Goal: Transaction & Acquisition: Book appointment/travel/reservation

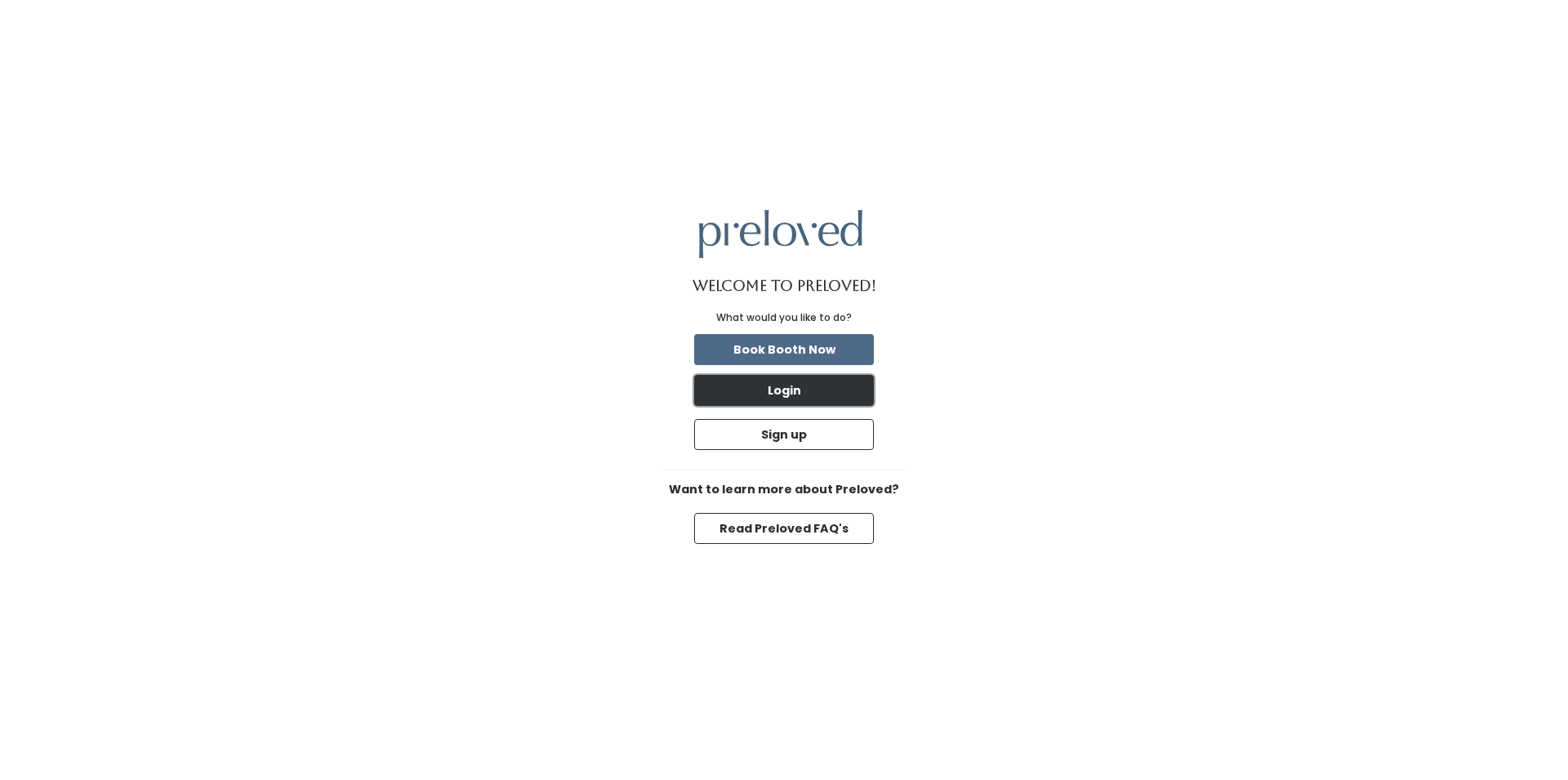
click at [806, 400] on button "Login" at bounding box center [784, 390] width 180 height 31
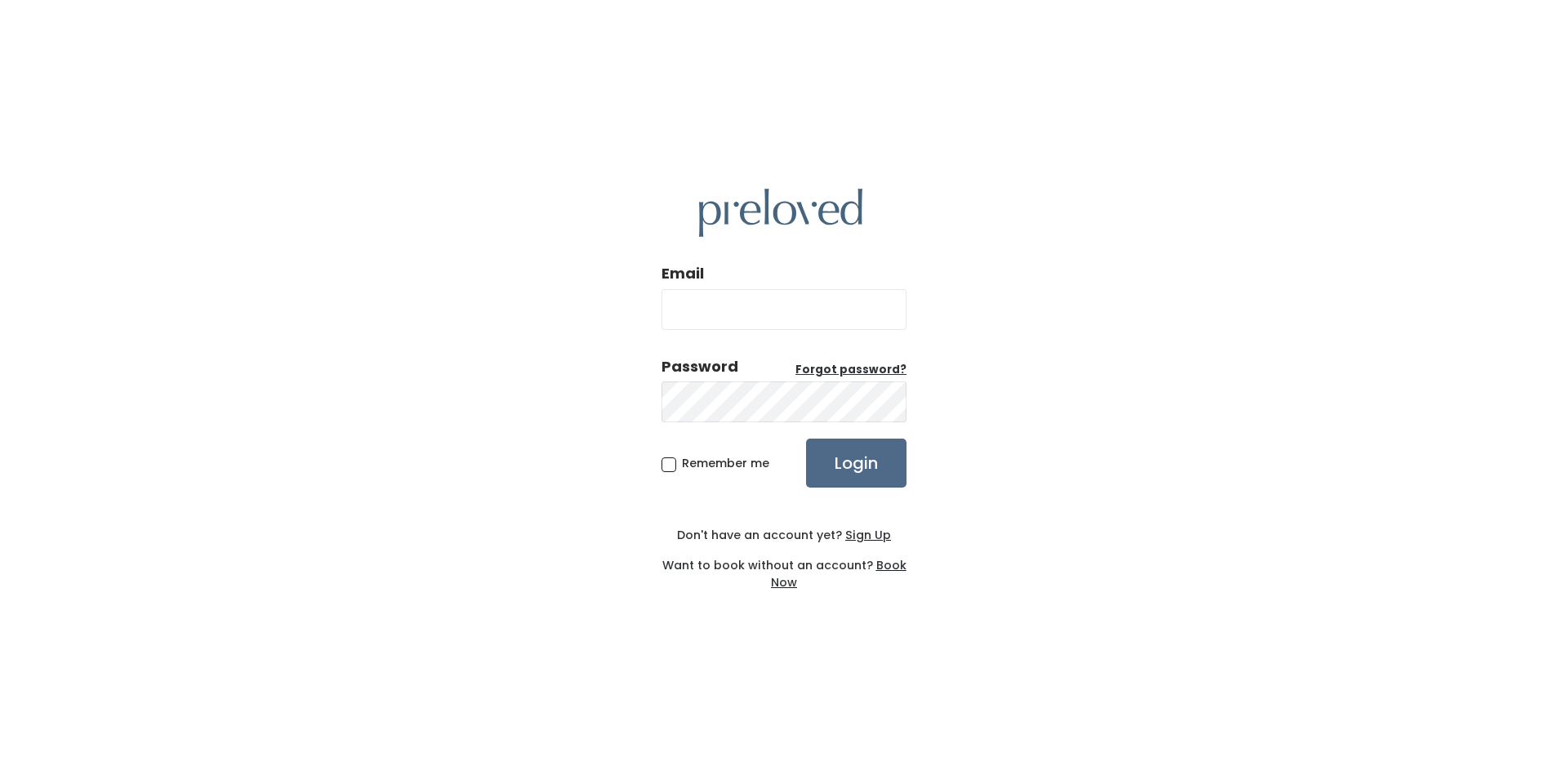
type input "[PERSON_NAME][EMAIL_ADDRESS][PERSON_NAME][DOMAIN_NAME]"
drag, startPoint x: 814, startPoint y: 312, endPoint x: 784, endPoint y: 309, distance: 30.1
click at [784, 309] on input "[PERSON_NAME][EMAIL_ADDRESS][PERSON_NAME][DOMAIN_NAME]" at bounding box center [784, 309] width 245 height 41
click at [865, 463] on input "Login" at bounding box center [856, 463] width 100 height 49
click at [815, 309] on input "angela.aquil@gmail.com" at bounding box center [784, 309] width 245 height 41
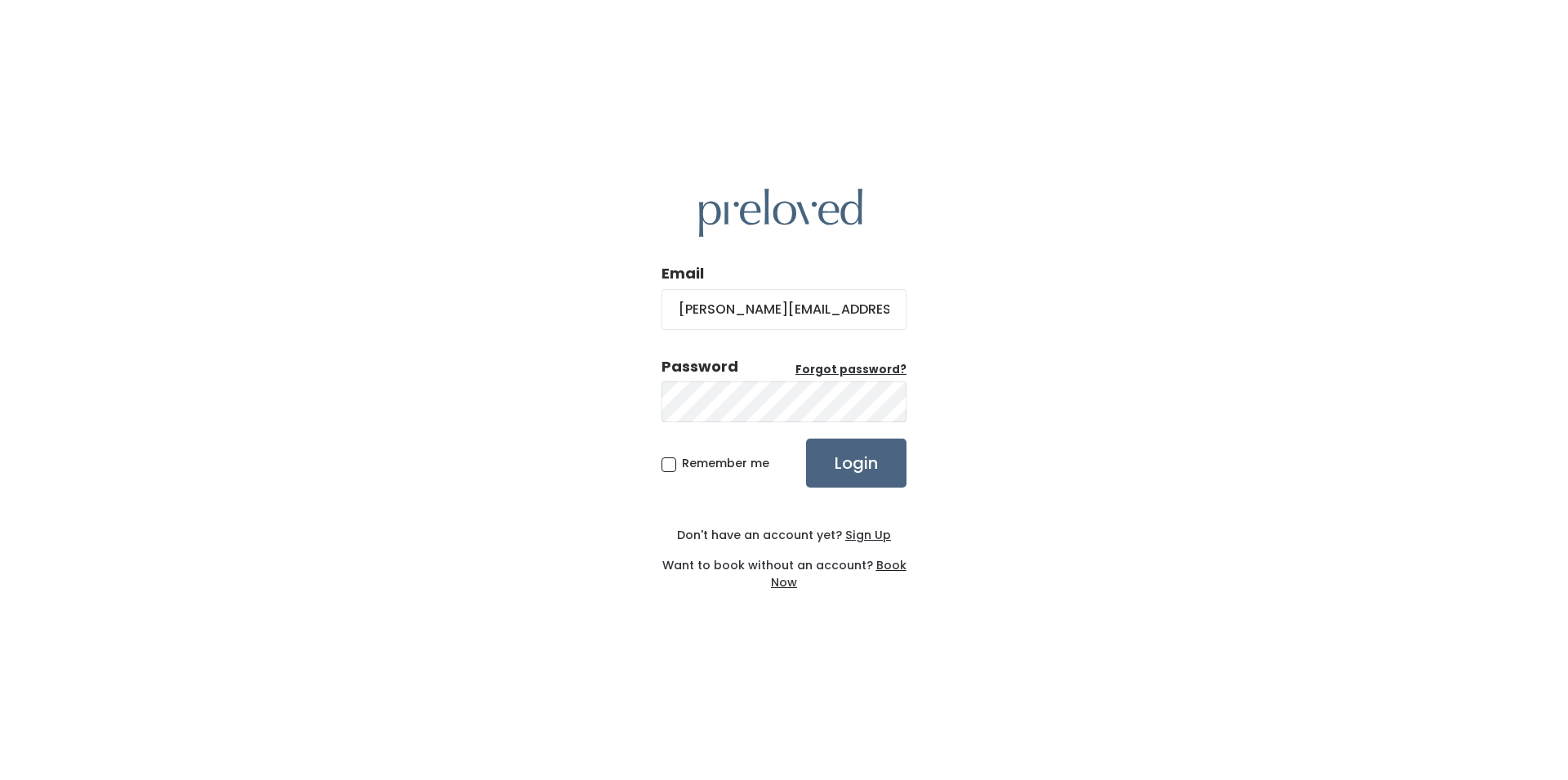
type input "[PERSON_NAME][EMAIL_ADDRESS][PERSON_NAME][DOMAIN_NAME]"
click at [879, 464] on input "Login" at bounding box center [856, 463] width 100 height 49
click at [682, 466] on span "Remember me" at bounding box center [725, 463] width 87 height 17
click at [682, 465] on input "Remember me" at bounding box center [687, 460] width 10 height 10
checkbox input "true"
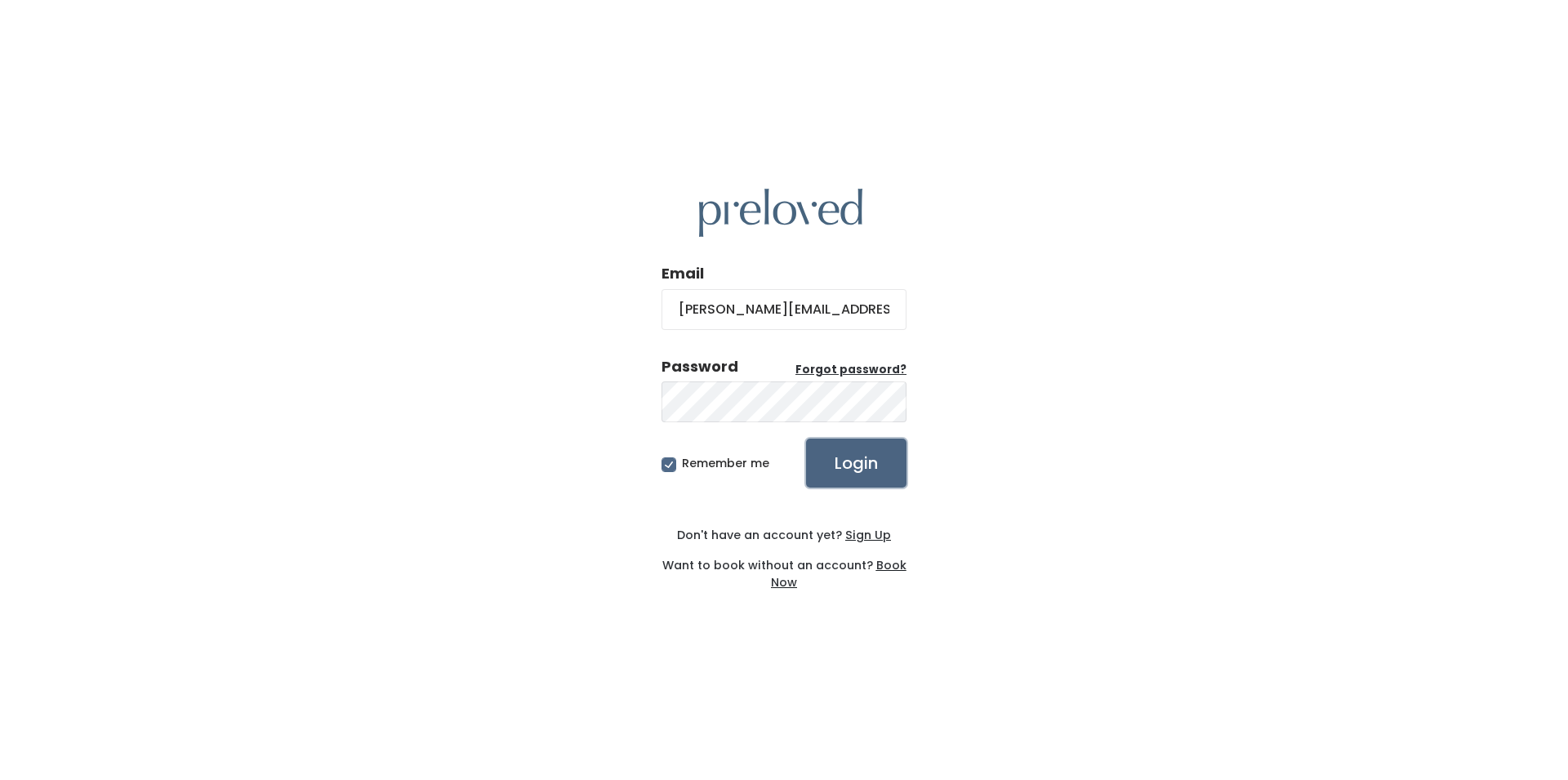
click at [841, 456] on input "Login" at bounding box center [856, 463] width 100 height 49
click at [864, 370] on u "Forgot password?" at bounding box center [851, 370] width 111 height 16
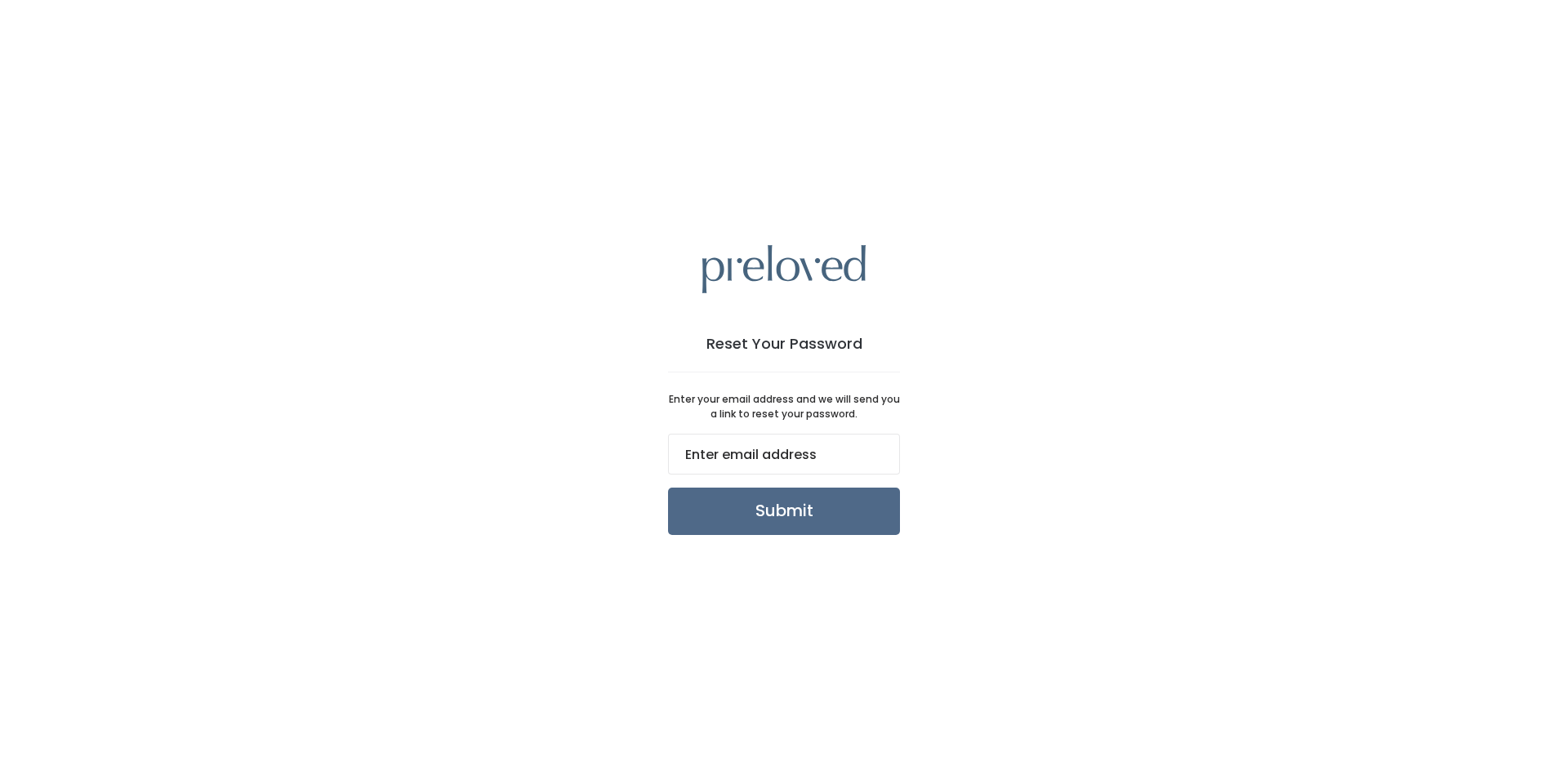
click at [783, 446] on input "email" at bounding box center [784, 454] width 232 height 41
type input "[PERSON_NAME][EMAIL_ADDRESS][PERSON_NAME][DOMAIN_NAME]"
click at [794, 515] on input "Submit" at bounding box center [784, 511] width 232 height 47
click at [818, 509] on input "Submit" at bounding box center [784, 511] width 232 height 47
click at [788, 342] on h1 "Reset Your Password" at bounding box center [784, 343] width 232 height 17
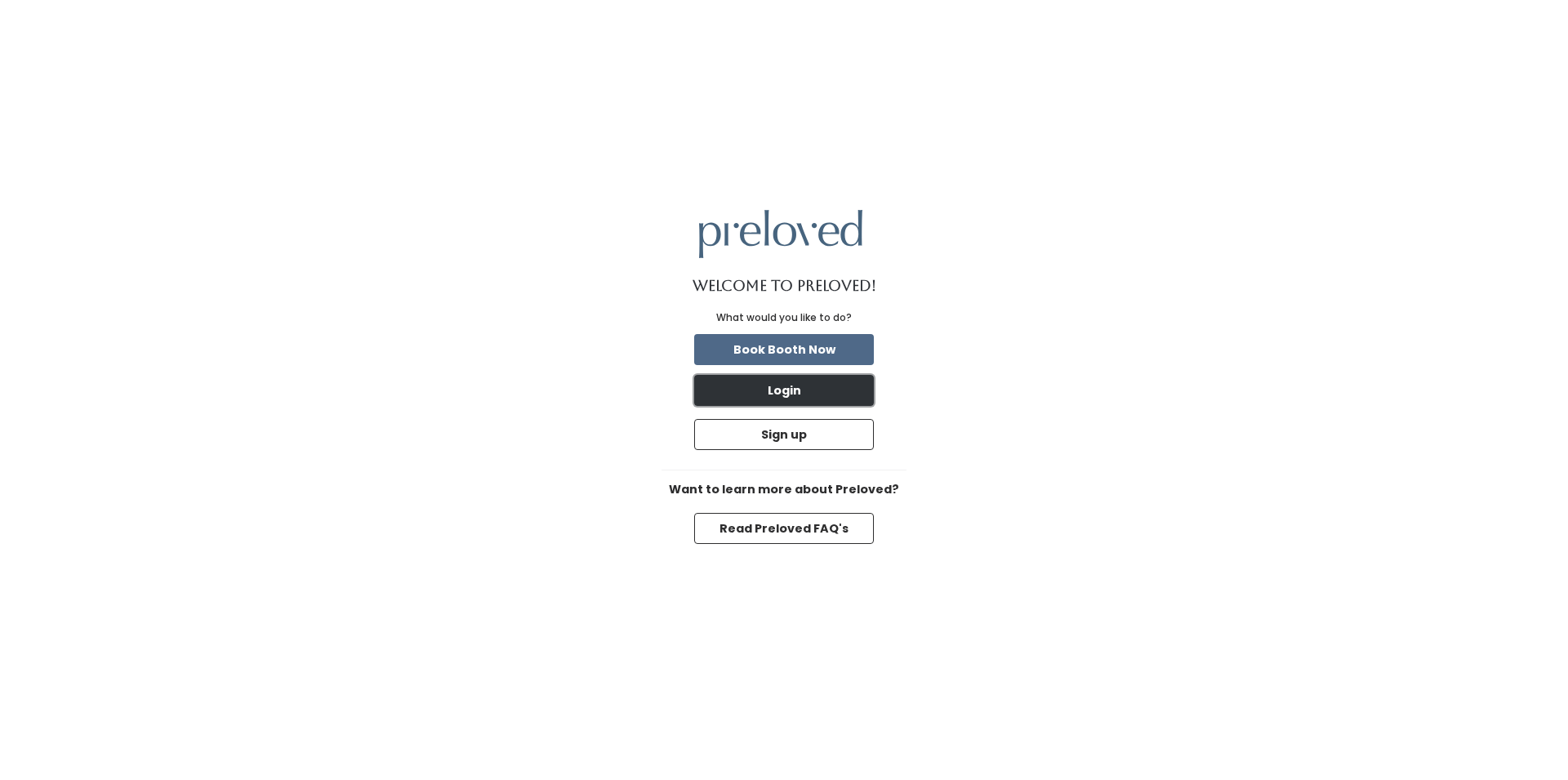
click at [801, 393] on button "Login" at bounding box center [784, 390] width 180 height 31
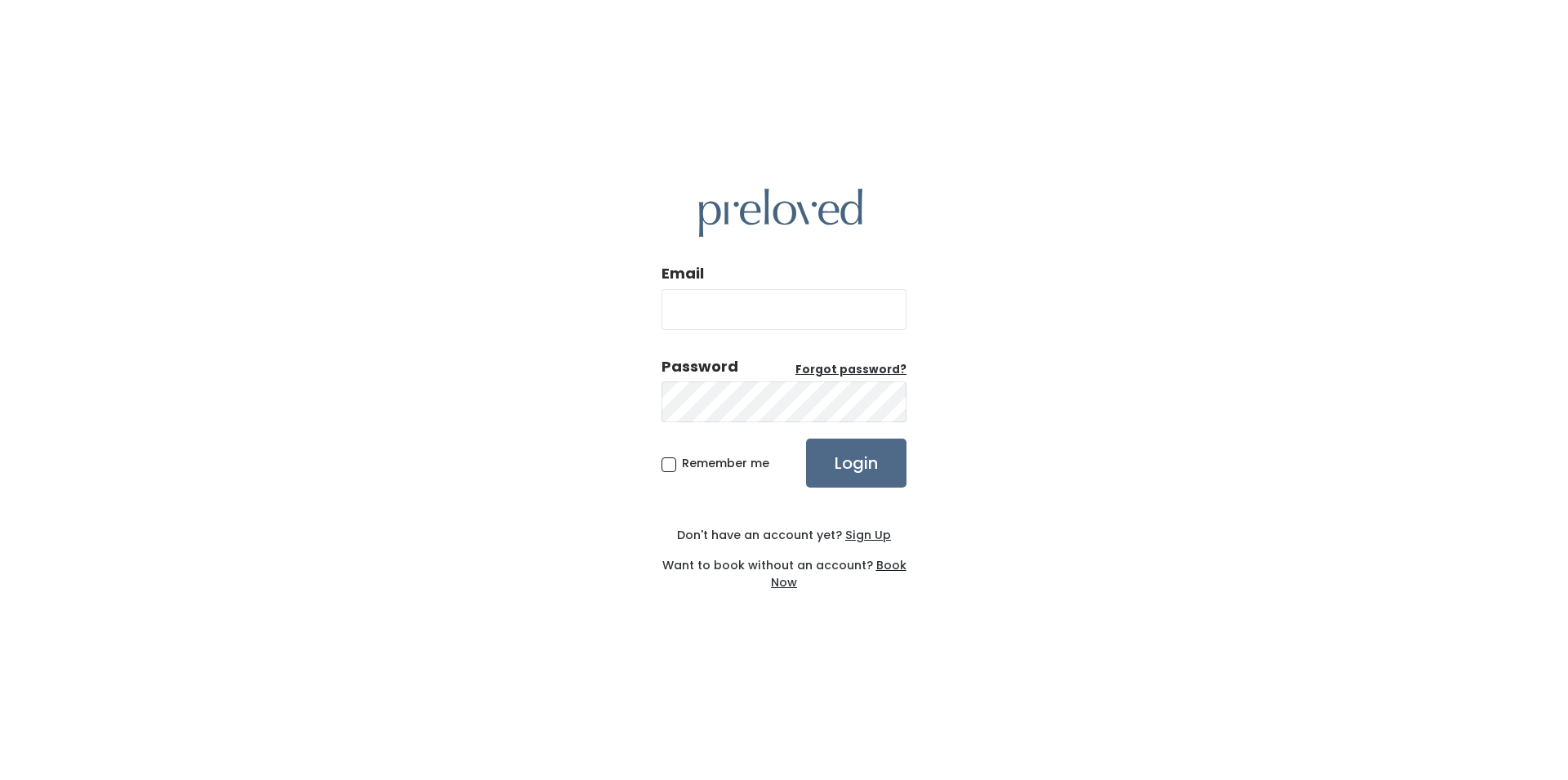
type input "[PERSON_NAME][EMAIL_ADDRESS][PERSON_NAME][DOMAIN_NAME]"
click at [868, 465] on input "Login" at bounding box center [856, 463] width 100 height 49
drag, startPoint x: 879, startPoint y: 305, endPoint x: 601, endPoint y: 288, distance: 278.5
click at [601, 288] on div "Email [PERSON_NAME][EMAIL_ADDRESS][PERSON_NAME][DOMAIN_NAME] Password Forgot pa…" at bounding box center [784, 390] width 1568 height 780
type input "[PERSON_NAME][EMAIL_ADDRESS][PERSON_NAME][DOMAIN_NAME]"
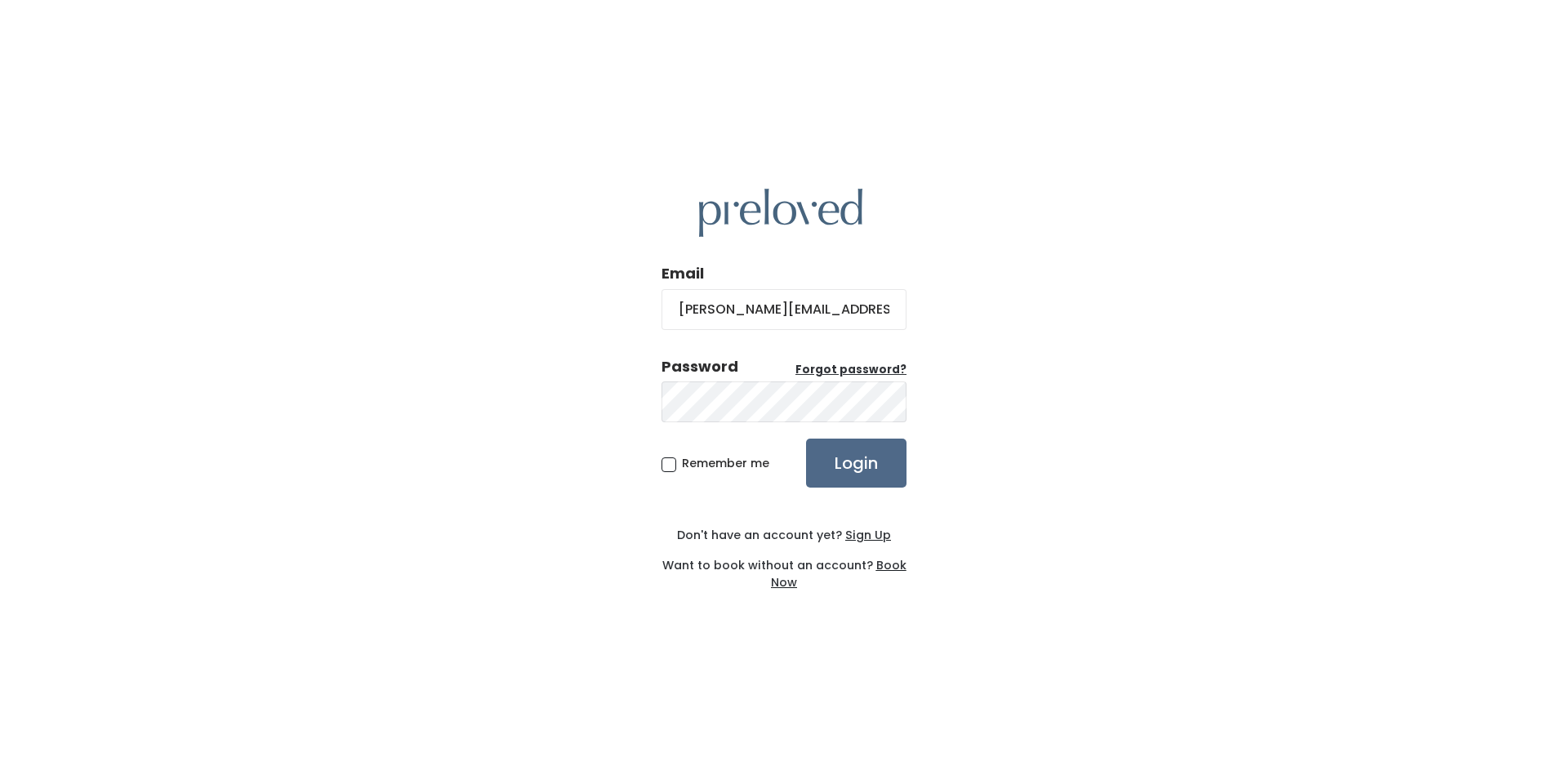
drag, startPoint x: 601, startPoint y: 288, endPoint x: 1062, endPoint y: 456, distance: 490.7
click at [1062, 456] on div "Email [PERSON_NAME][EMAIL_ADDRESS][PERSON_NAME][DOMAIN_NAME] Password Forgot pa…" at bounding box center [784, 390] width 1568 height 780
click at [859, 464] on input "Login" at bounding box center [856, 463] width 100 height 49
click at [882, 530] on u "Sign Up" at bounding box center [868, 534] width 45 height 17
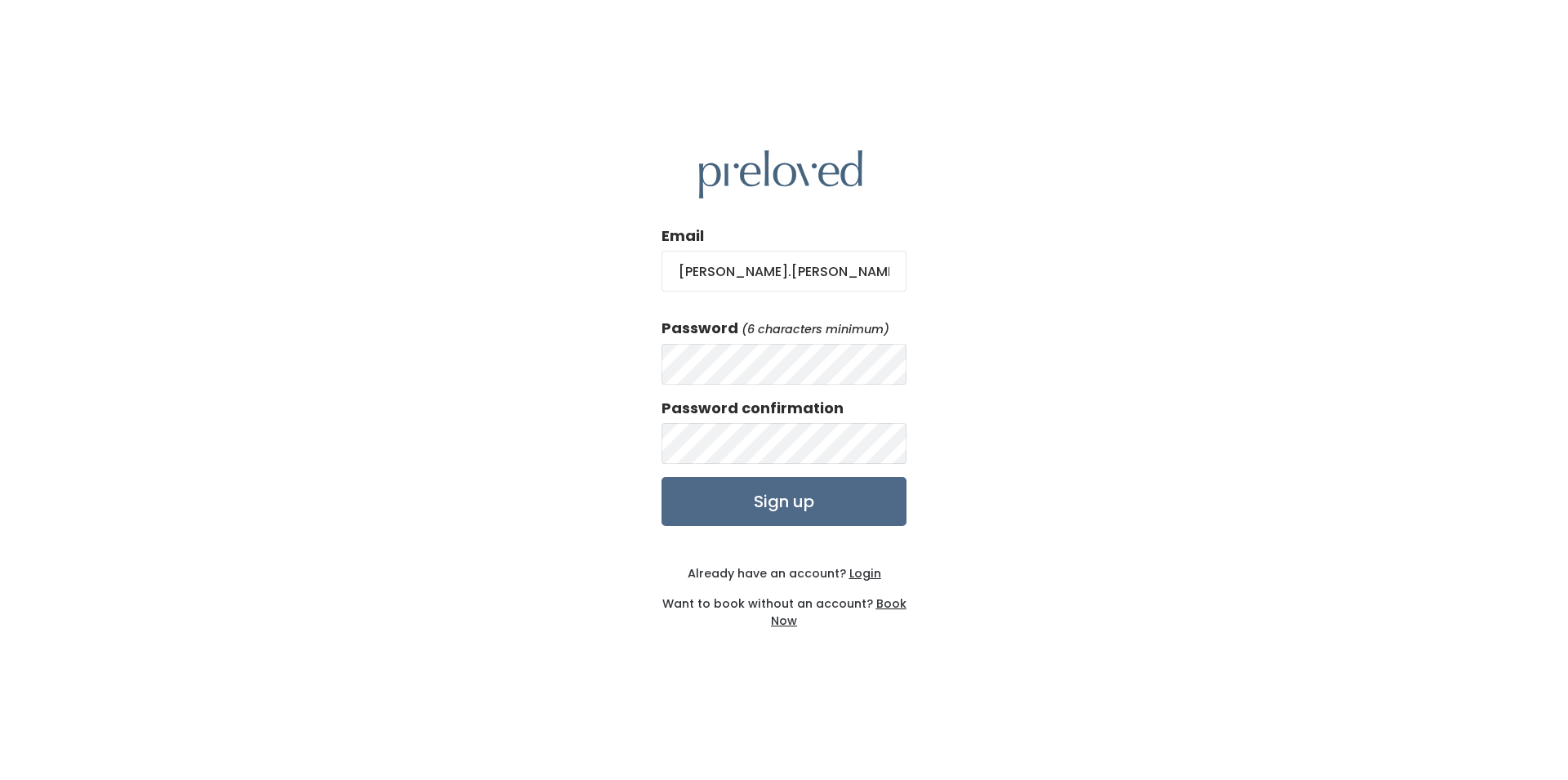
type input "[PERSON_NAME][EMAIL_ADDRESS][PERSON_NAME][DOMAIN_NAME]"
click at [836, 507] on input "Sign up" at bounding box center [784, 501] width 245 height 49
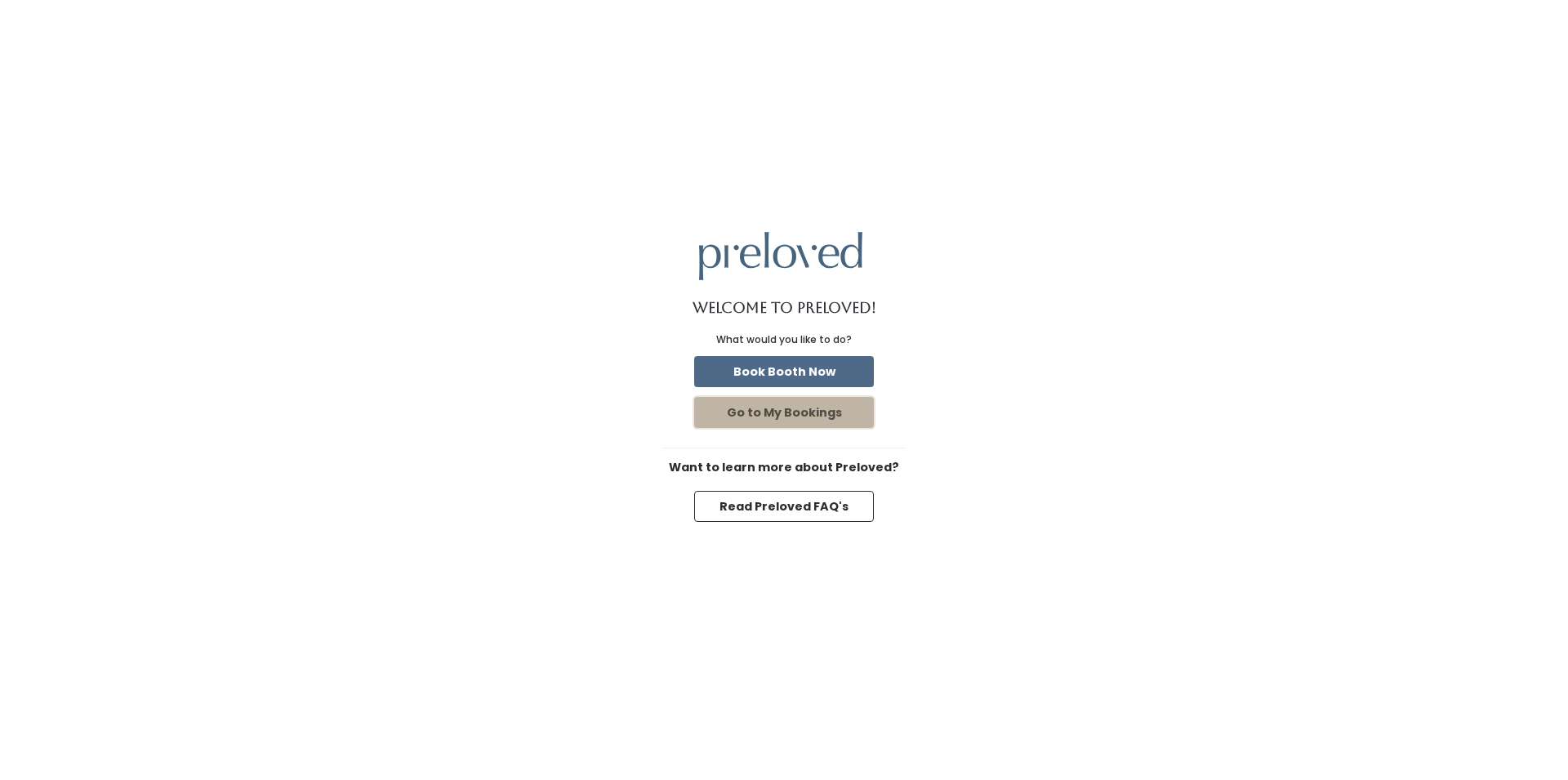
click at [825, 422] on button "Go to My Bookings" at bounding box center [784, 412] width 180 height 31
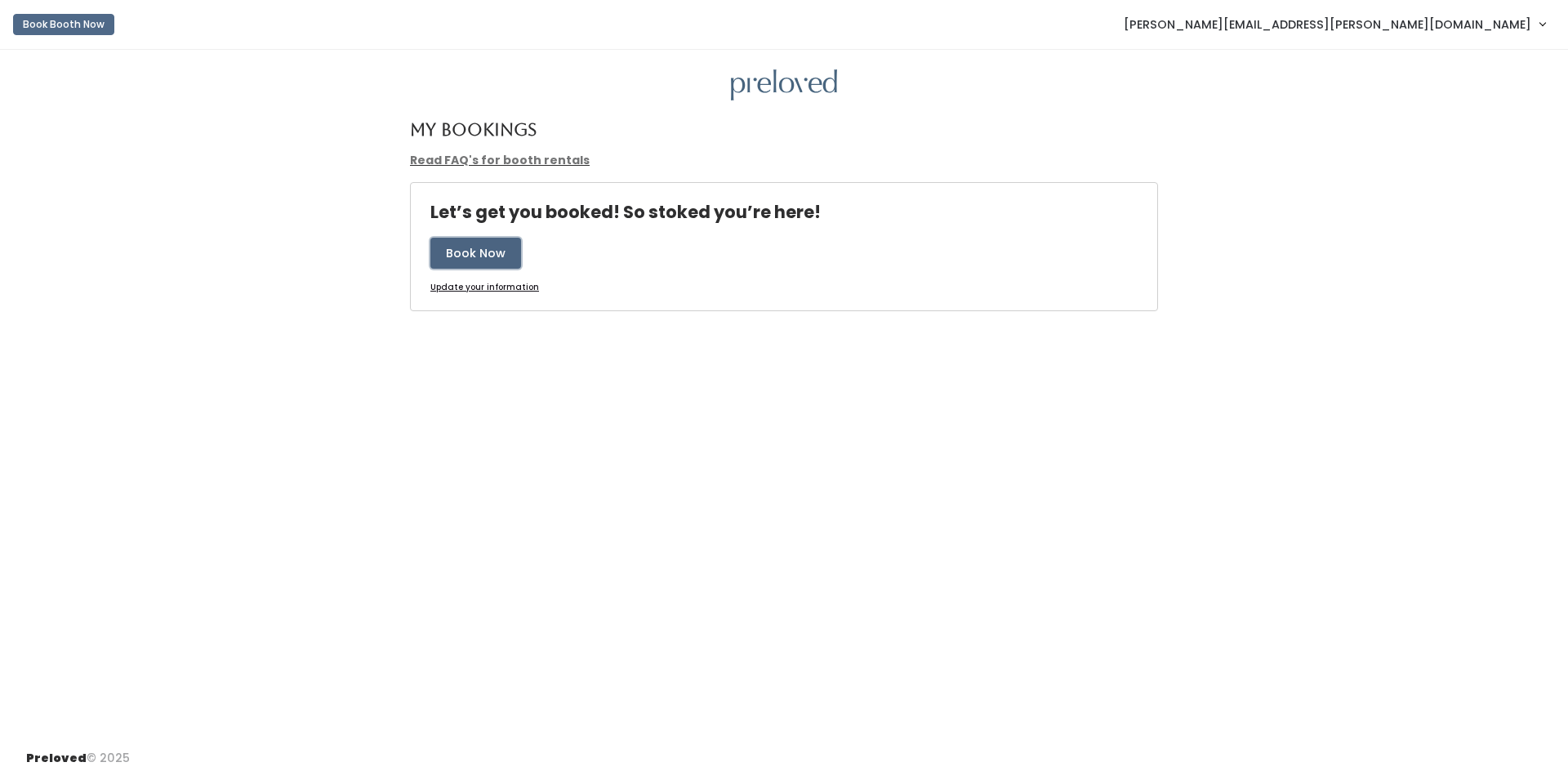
click at [475, 252] on button "Book Now" at bounding box center [476, 254] width 91 height 31
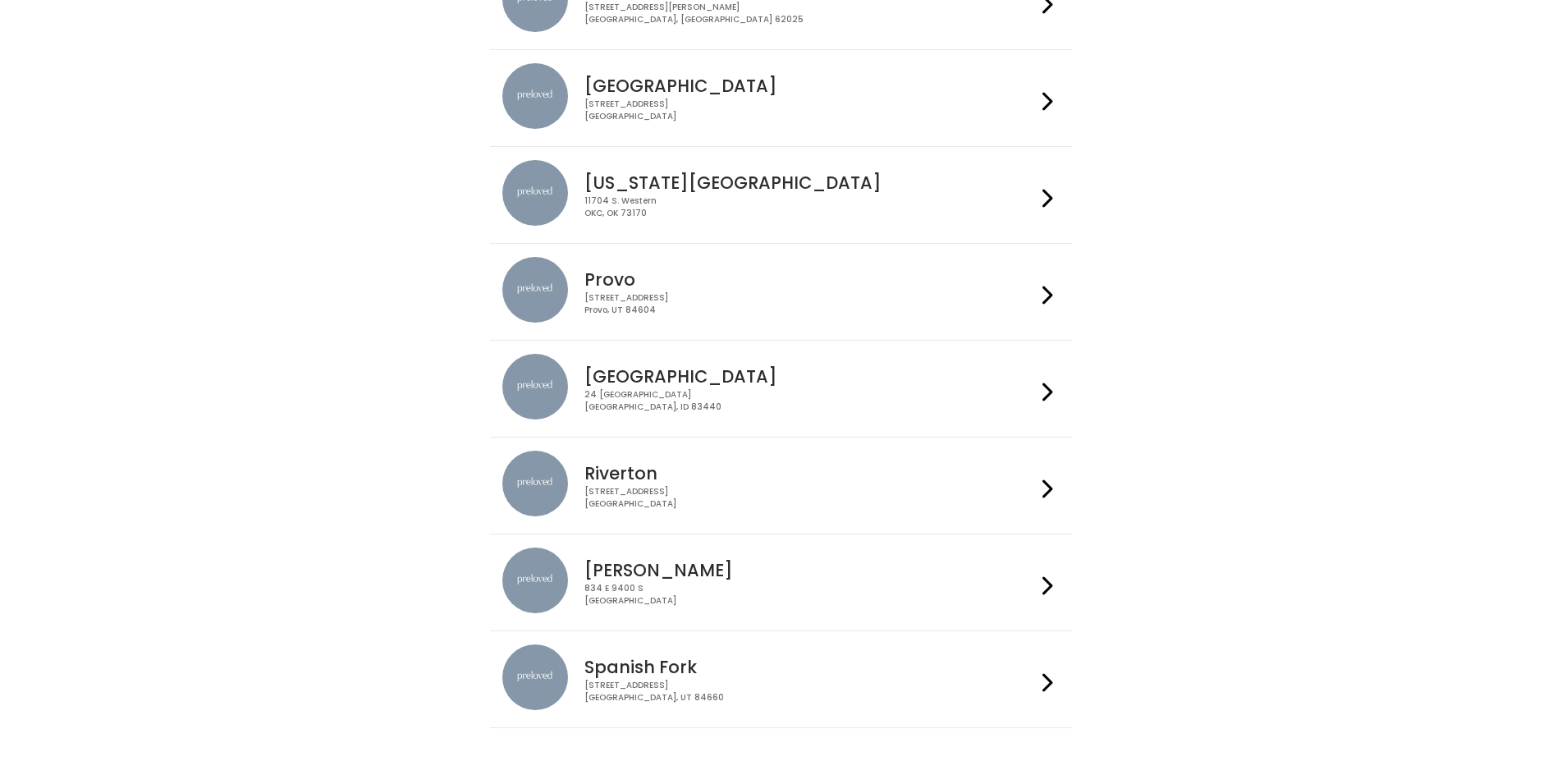
scroll to position [280, 0]
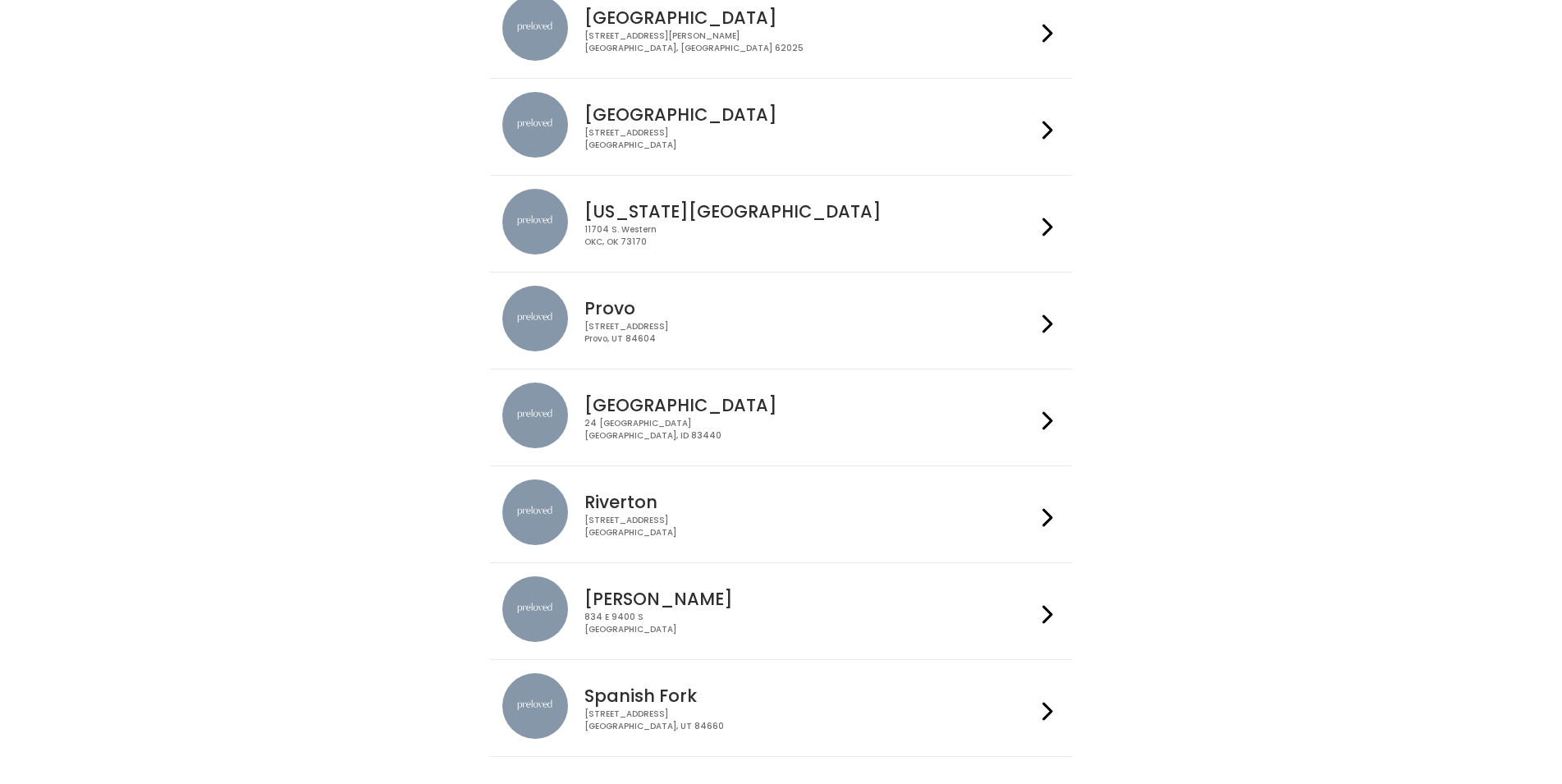
click at [1037, 127] on div at bounding box center [1048, 127] width 24 height 70
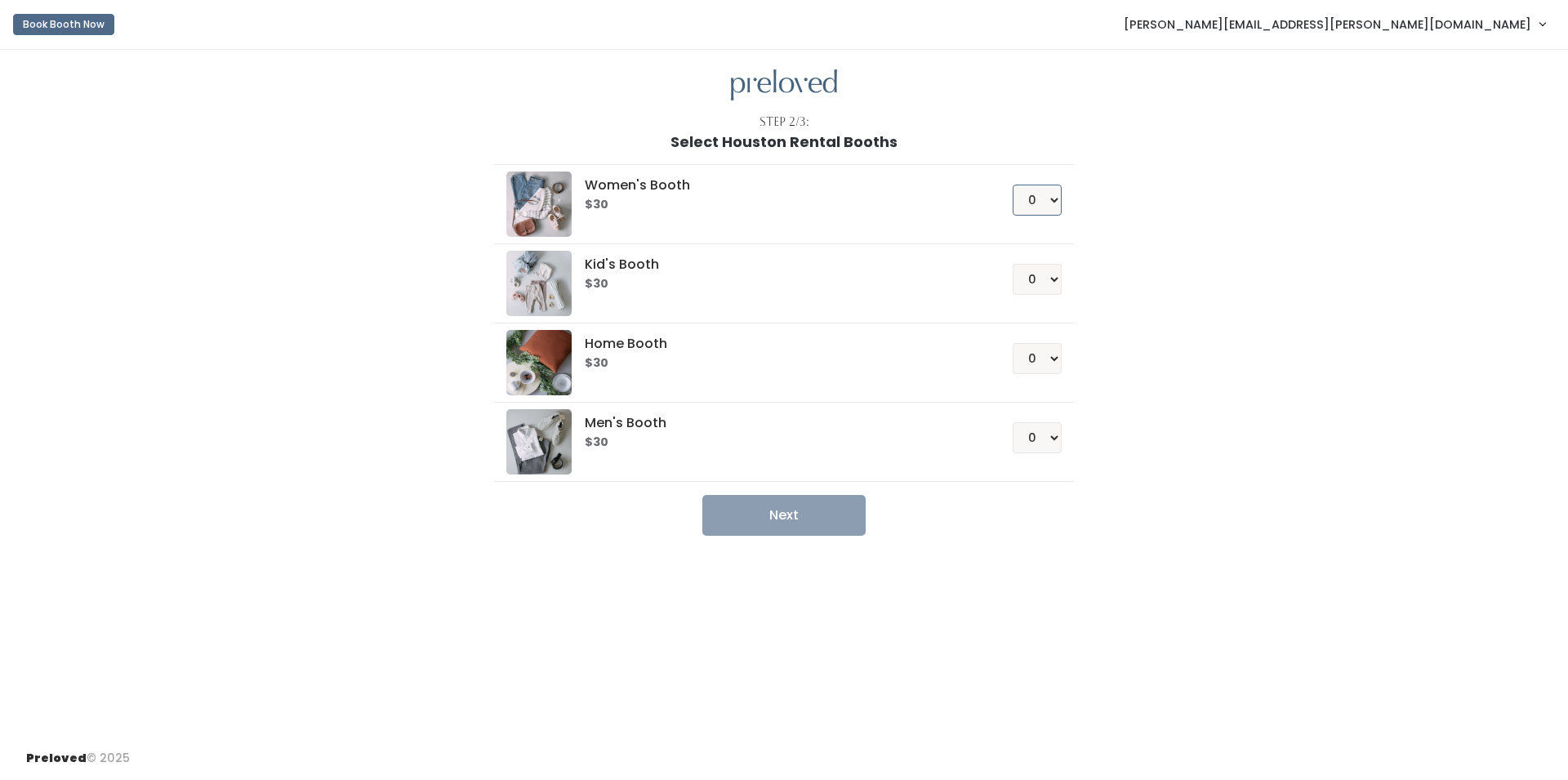
click at [1050, 201] on select "0 1 2 3 4" at bounding box center [1037, 200] width 49 height 31
select select "1"
click at [1013, 185] on select "0 1 2 3 4" at bounding box center [1037, 200] width 49 height 31
click at [796, 521] on button "Next" at bounding box center [784, 515] width 163 height 41
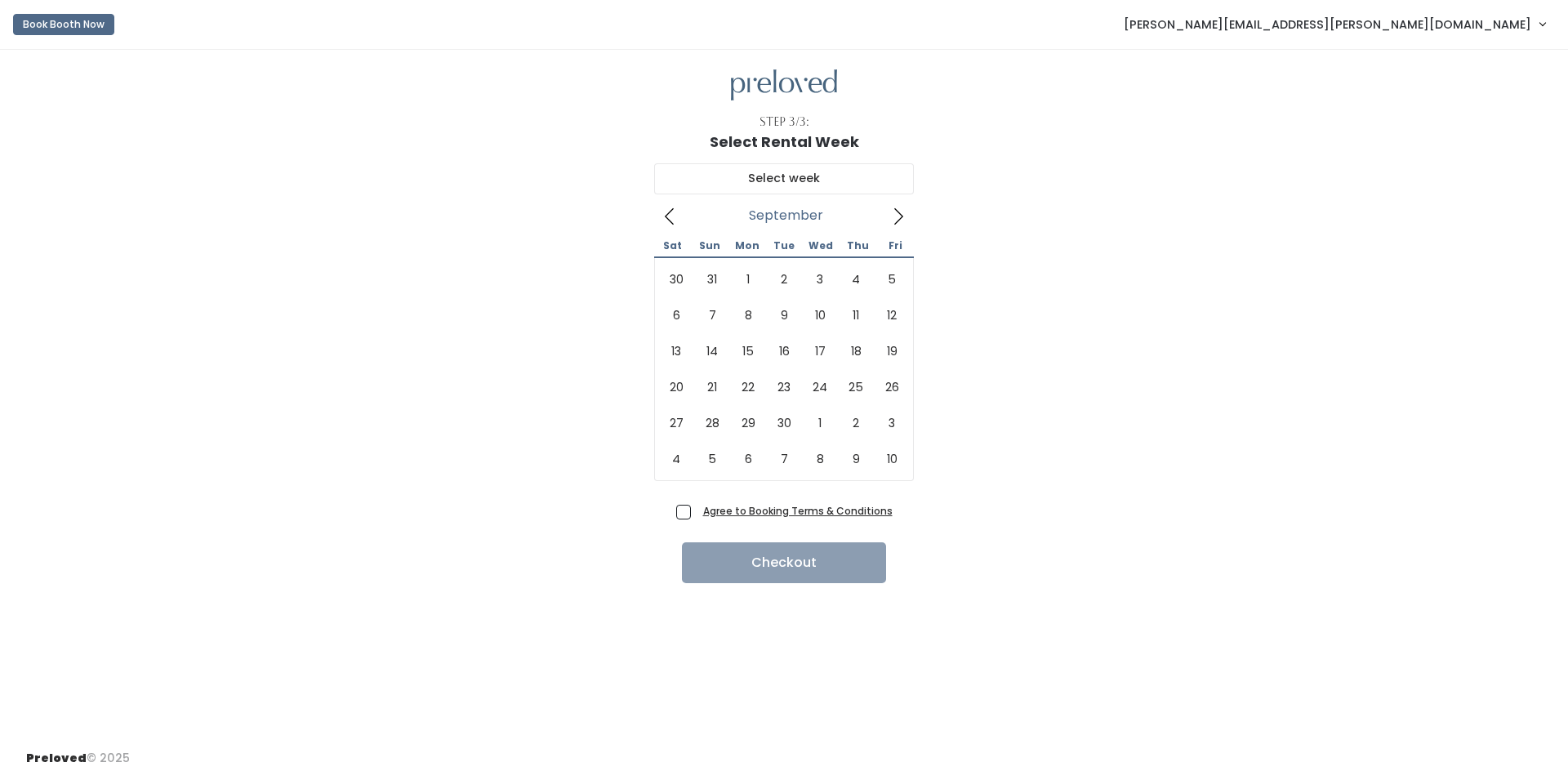
click at [906, 214] on icon at bounding box center [898, 216] width 18 height 18
type input "[DATE] to [DATE]"
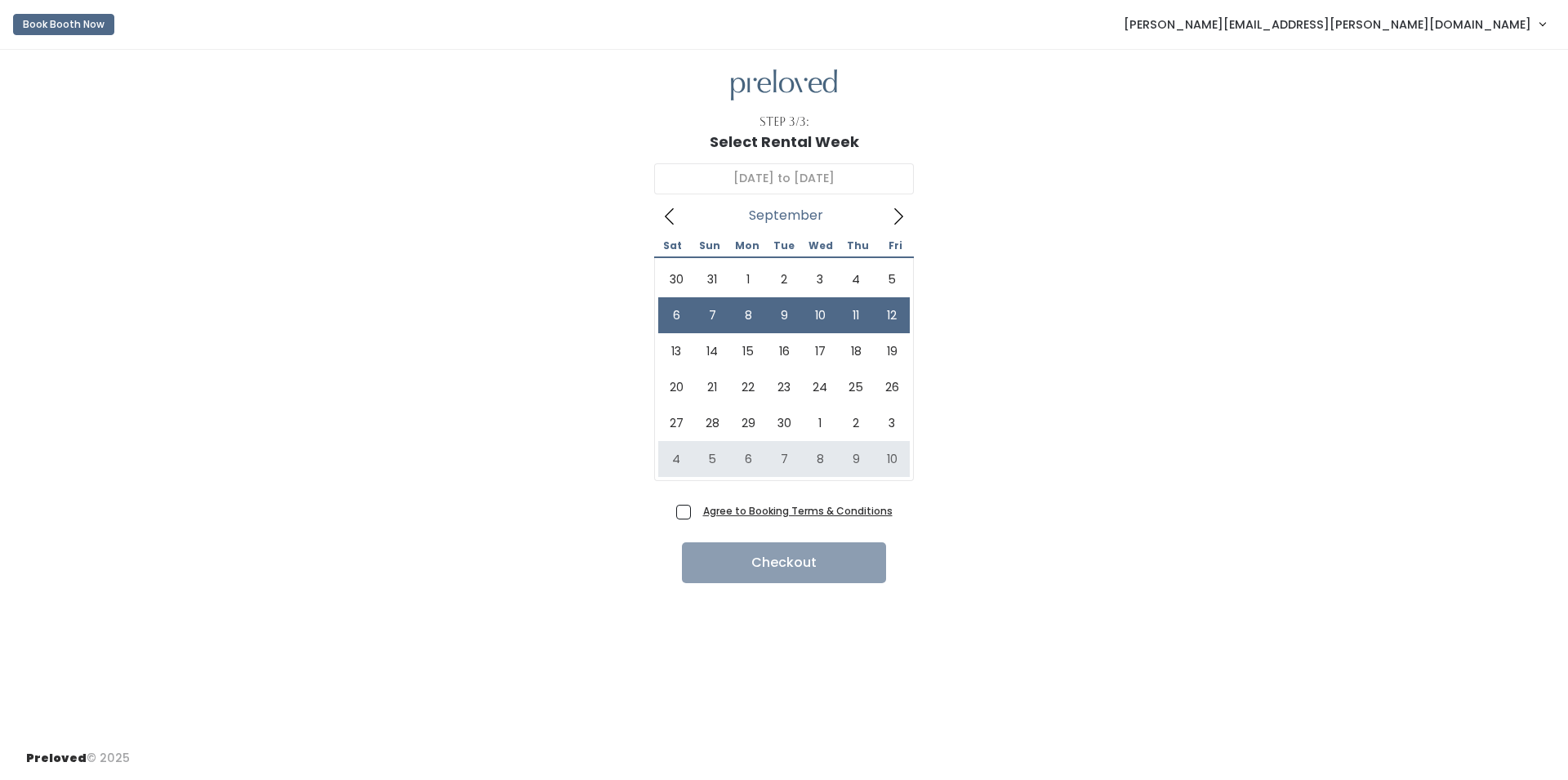
click at [696, 516] on span "Agree to Booking Terms & Conditions" at bounding box center [794, 510] width 196 height 17
click at [696, 512] on input "Agree to Booking Terms & Conditions" at bounding box center [702, 507] width 10 height 10
checkbox input "true"
click at [753, 566] on button "Checkout" at bounding box center [784, 562] width 204 height 41
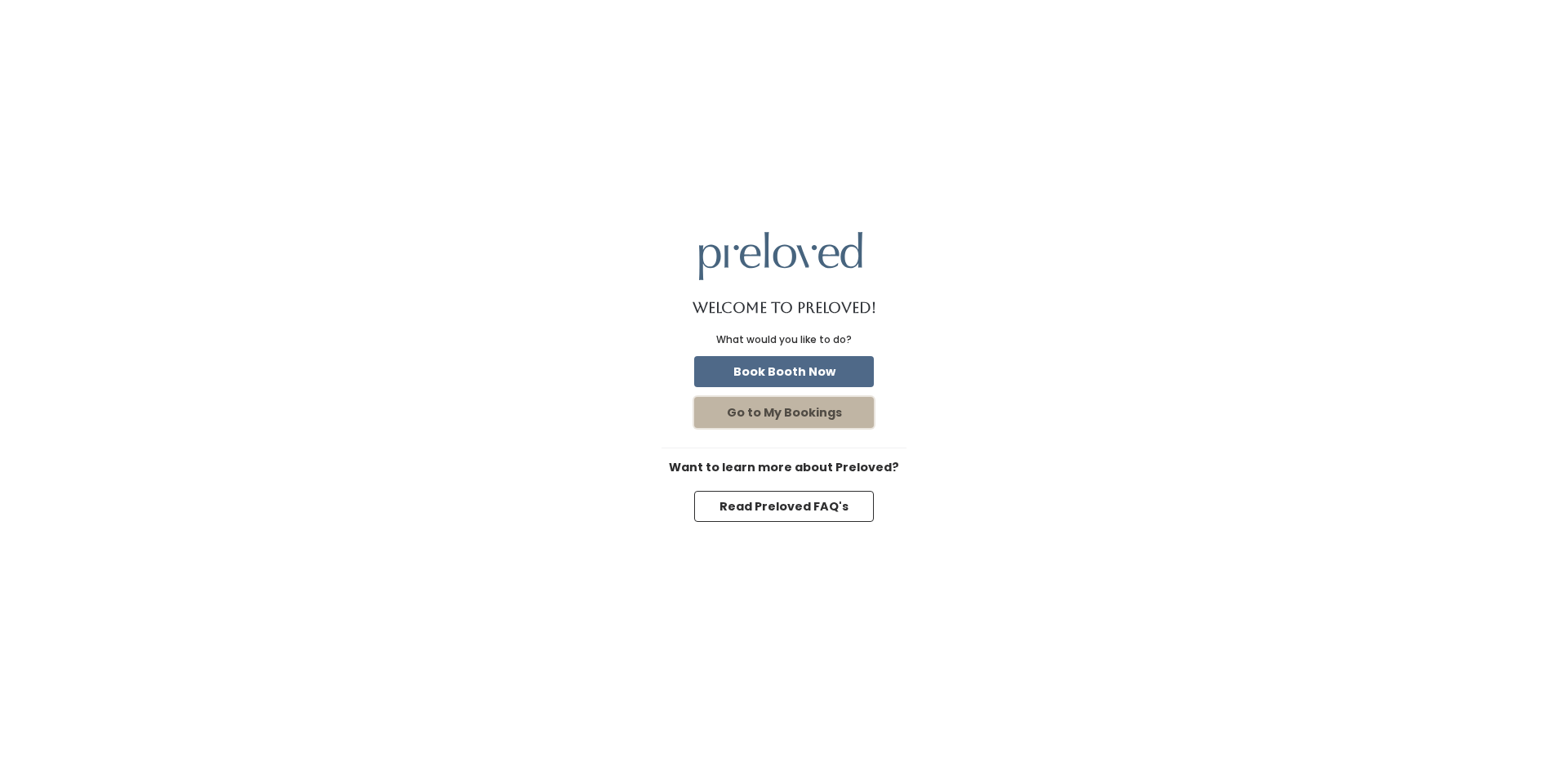
click at [805, 410] on button "Go to My Bookings" at bounding box center [784, 412] width 180 height 31
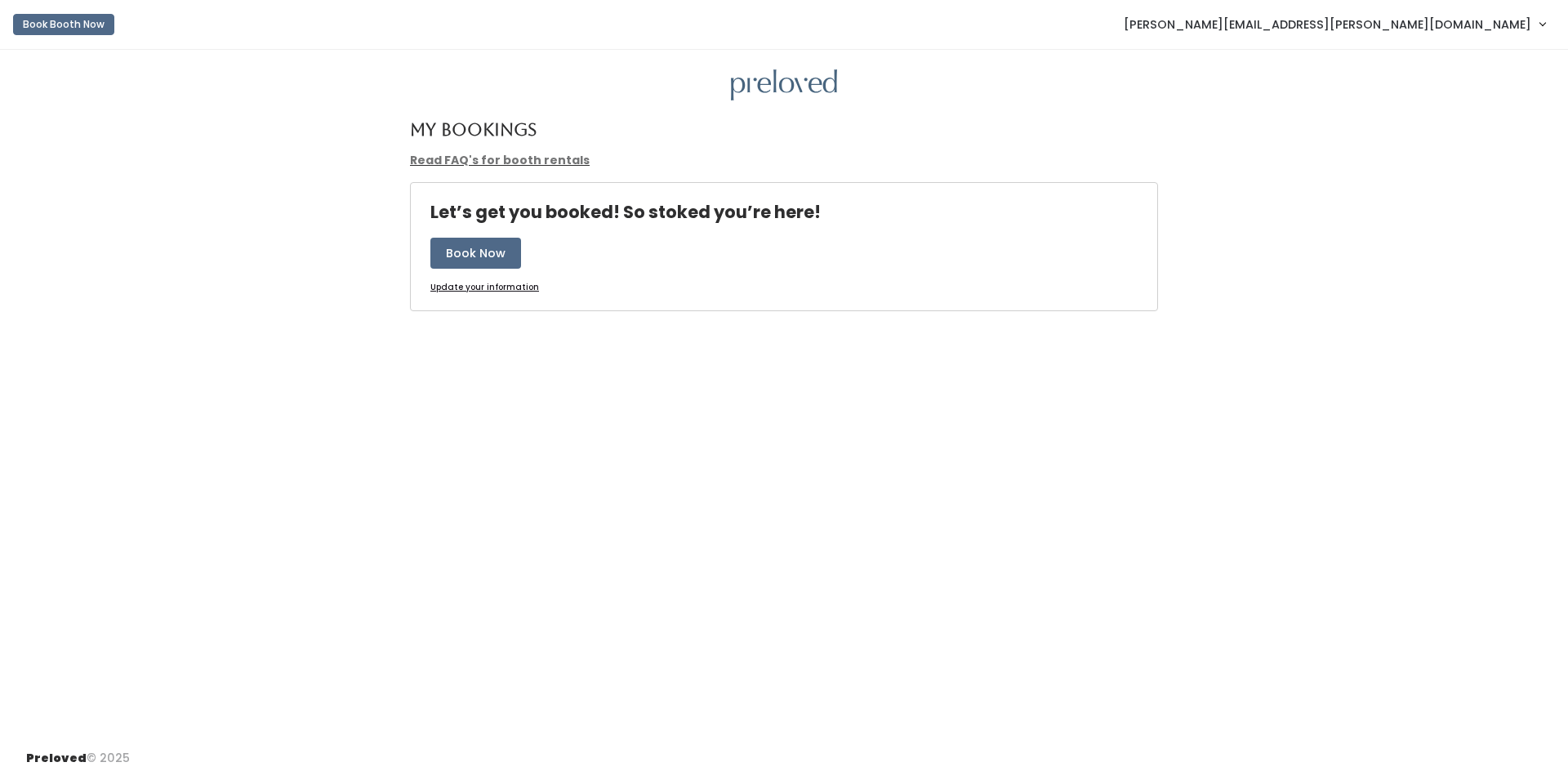
click at [465, 288] on u "Update your information" at bounding box center [485, 287] width 109 height 12
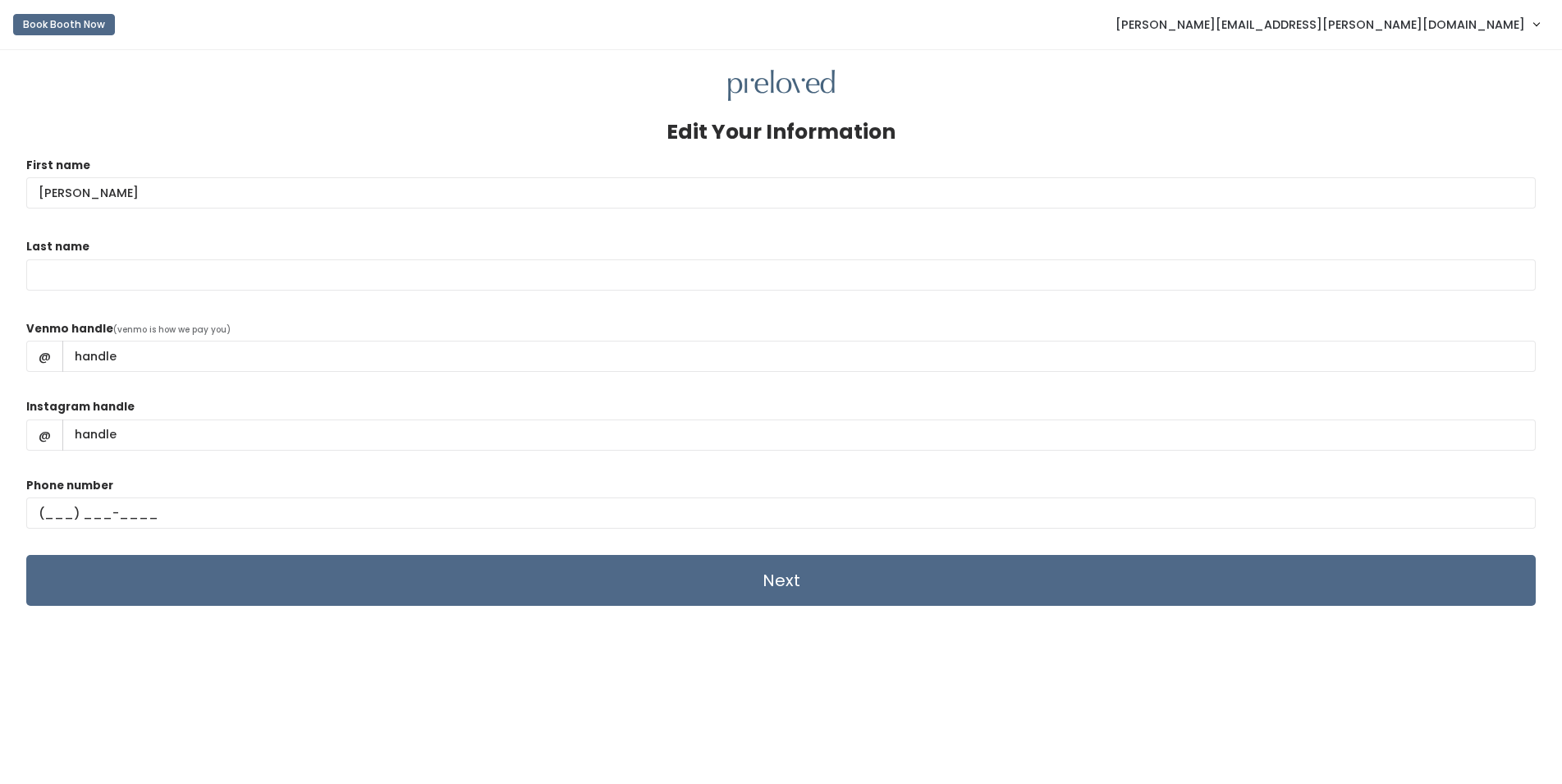
type input "[PERSON_NAME]"
type input "Aquil"
click at [405, 527] on input "text" at bounding box center [781, 513] width 1509 height 32
click at [149, 360] on input "Venmo handle" at bounding box center [799, 357] width 1474 height 32
type input "[PERSON_NAME]"
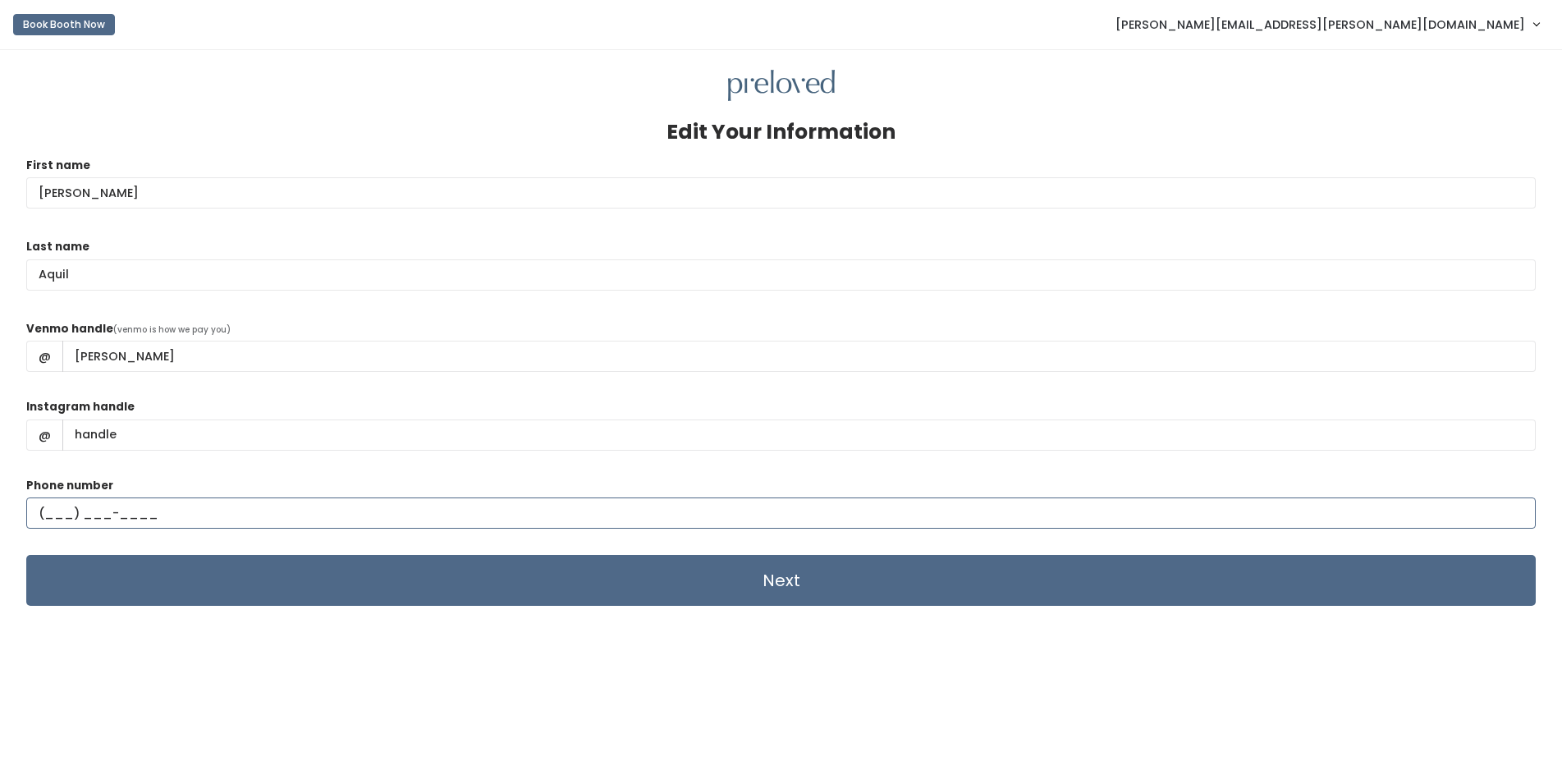
click at [47, 512] on input "text" at bounding box center [781, 513] width 1509 height 32
type input "[PHONE_NUMBER]"
click at [668, 580] on input "Next" at bounding box center [781, 580] width 1509 height 51
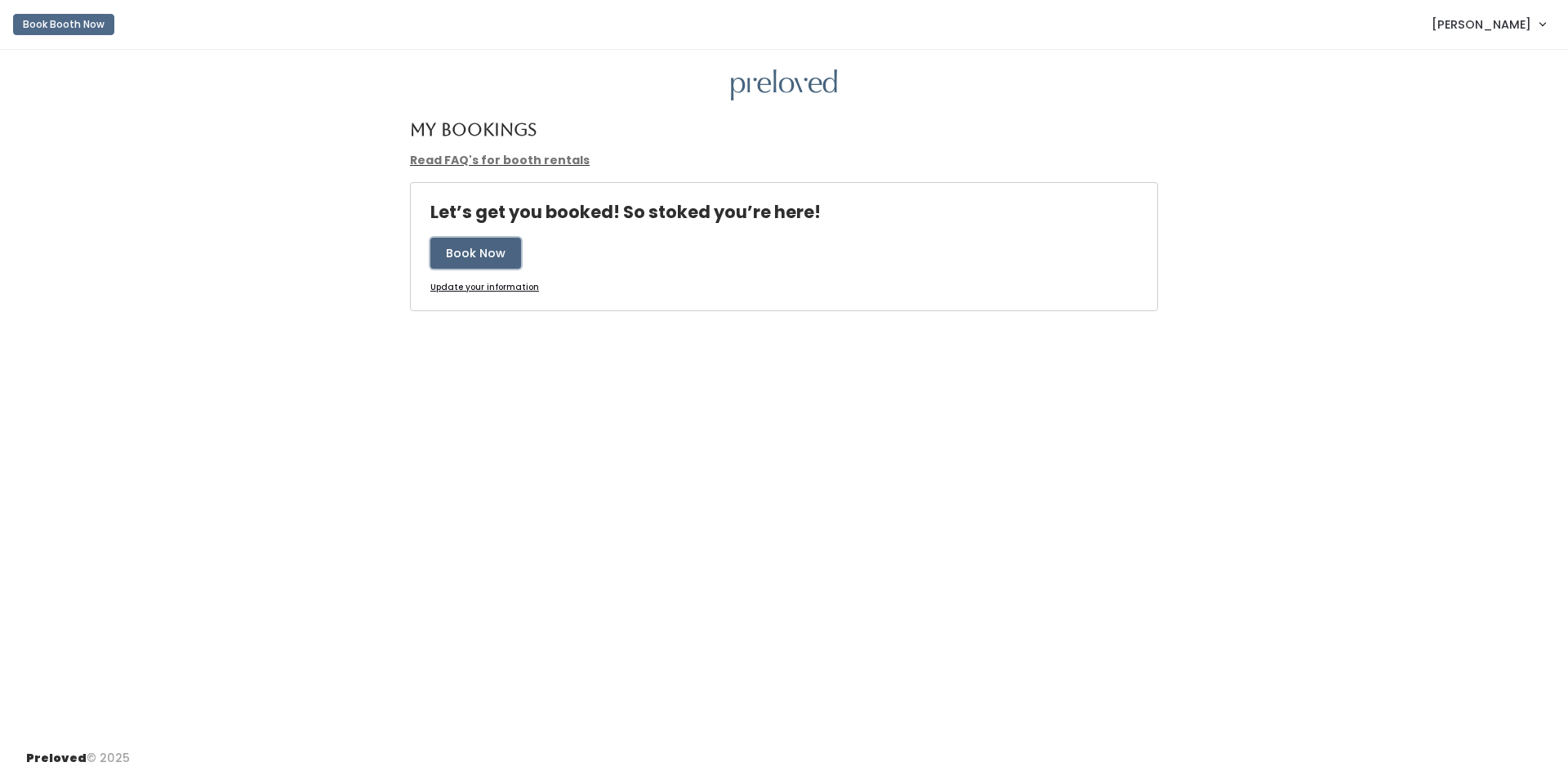
click at [456, 257] on button "Book Now" at bounding box center [476, 254] width 91 height 31
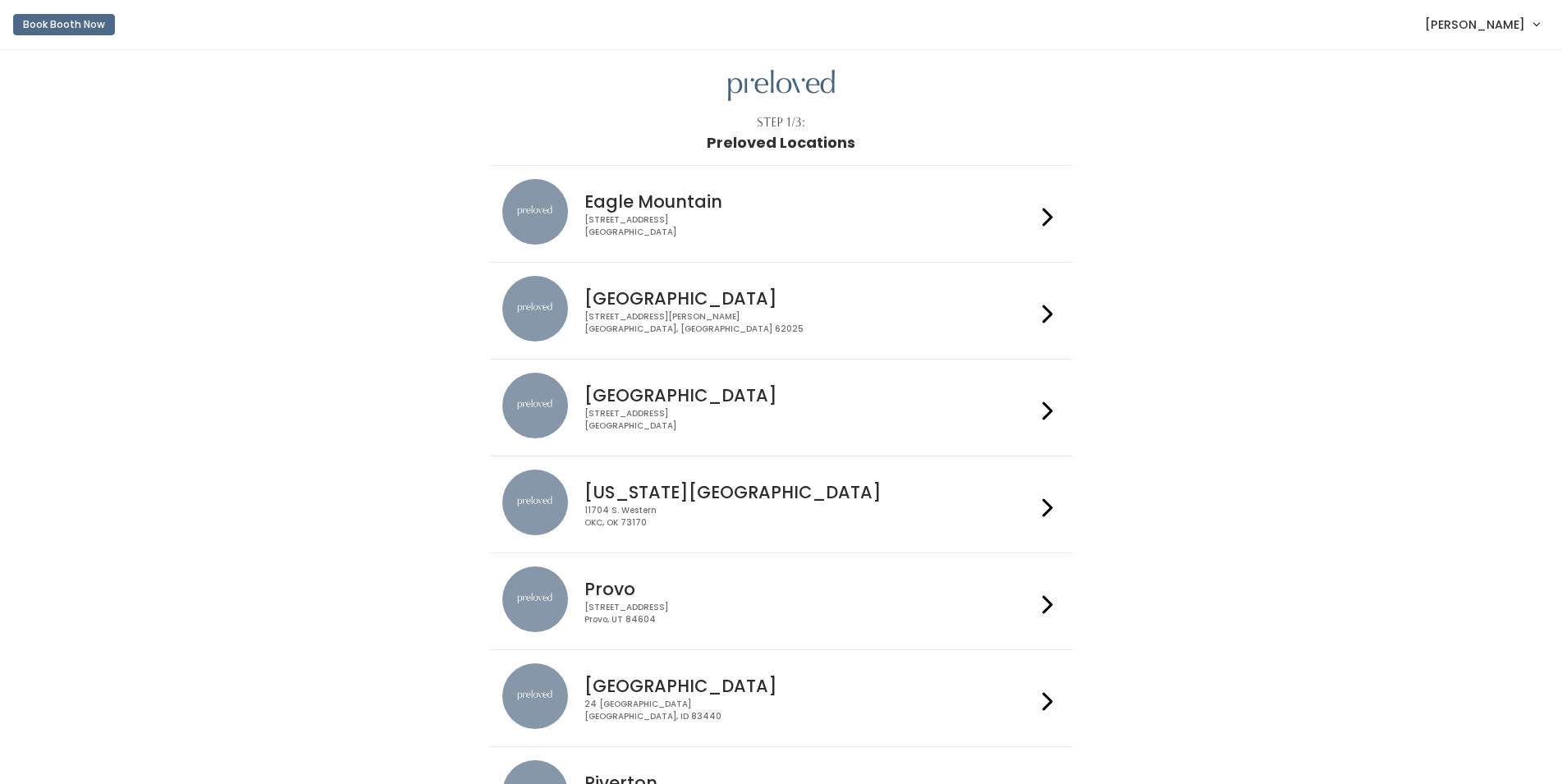
click at [606, 399] on h4 "[GEOGRAPHIC_DATA]" at bounding box center [809, 395] width 451 height 19
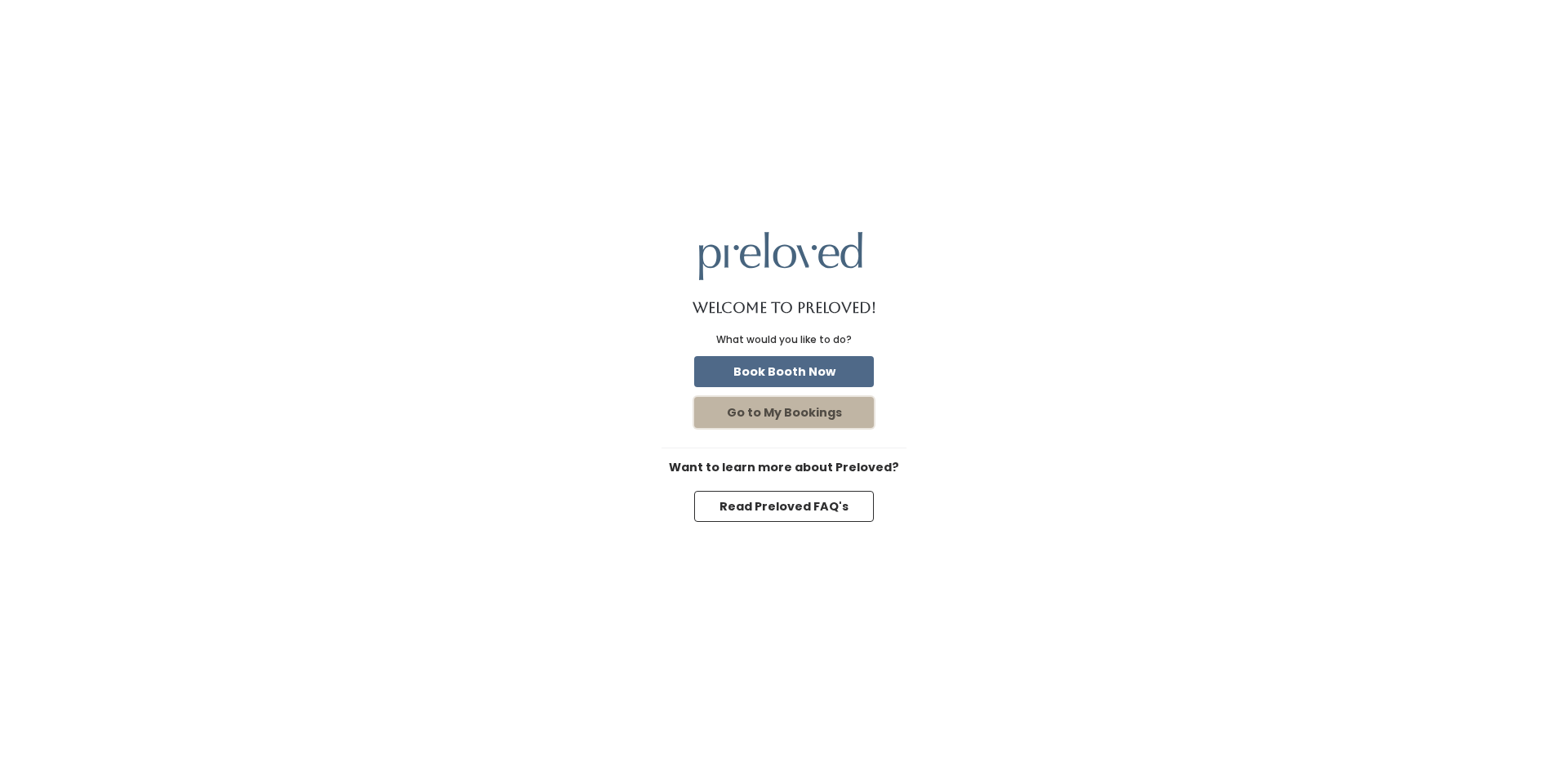
click at [773, 410] on button "Go to My Bookings" at bounding box center [784, 412] width 180 height 31
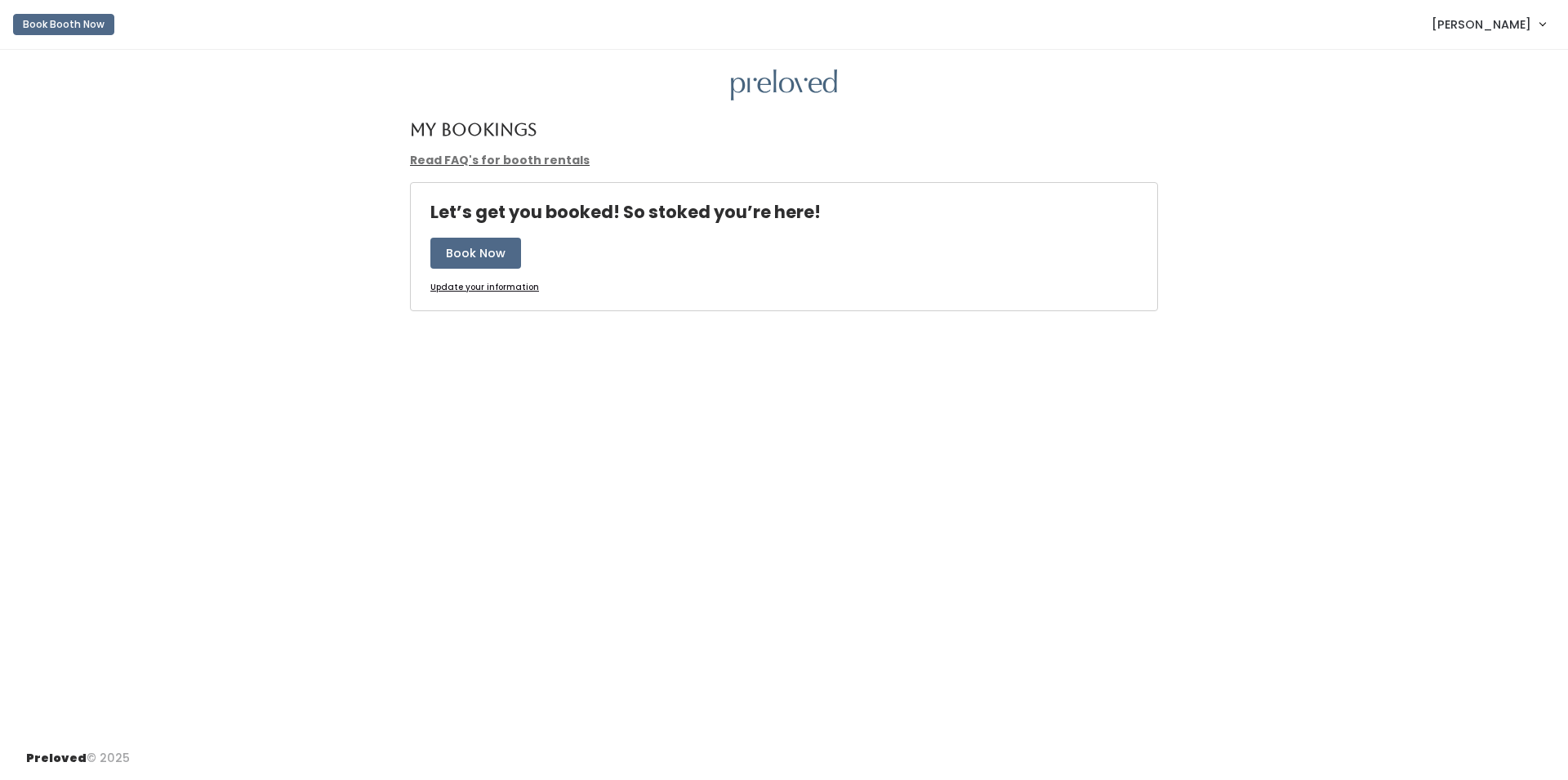
click at [1484, 25] on span "[PERSON_NAME]" at bounding box center [1482, 24] width 99 height 18
click at [1484, 62] on link "My bookings" at bounding box center [1488, 64] width 146 height 30
click at [1512, 23] on span "[PERSON_NAME]" at bounding box center [1482, 24] width 99 height 18
click at [1515, 92] on link "Account settings" at bounding box center [1488, 94] width 146 height 30
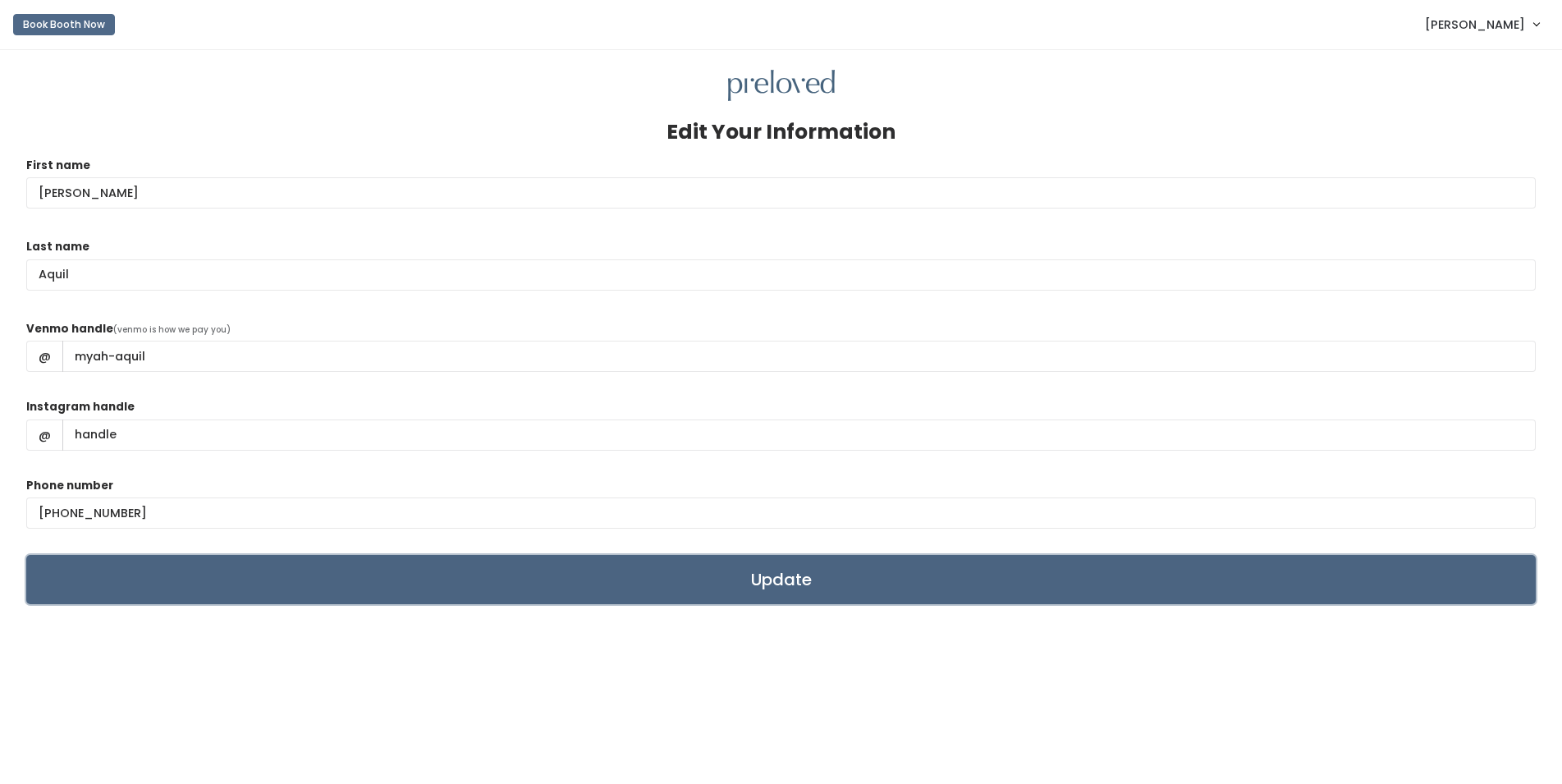
click at [739, 571] on input "Update" at bounding box center [781, 579] width 1509 height 49
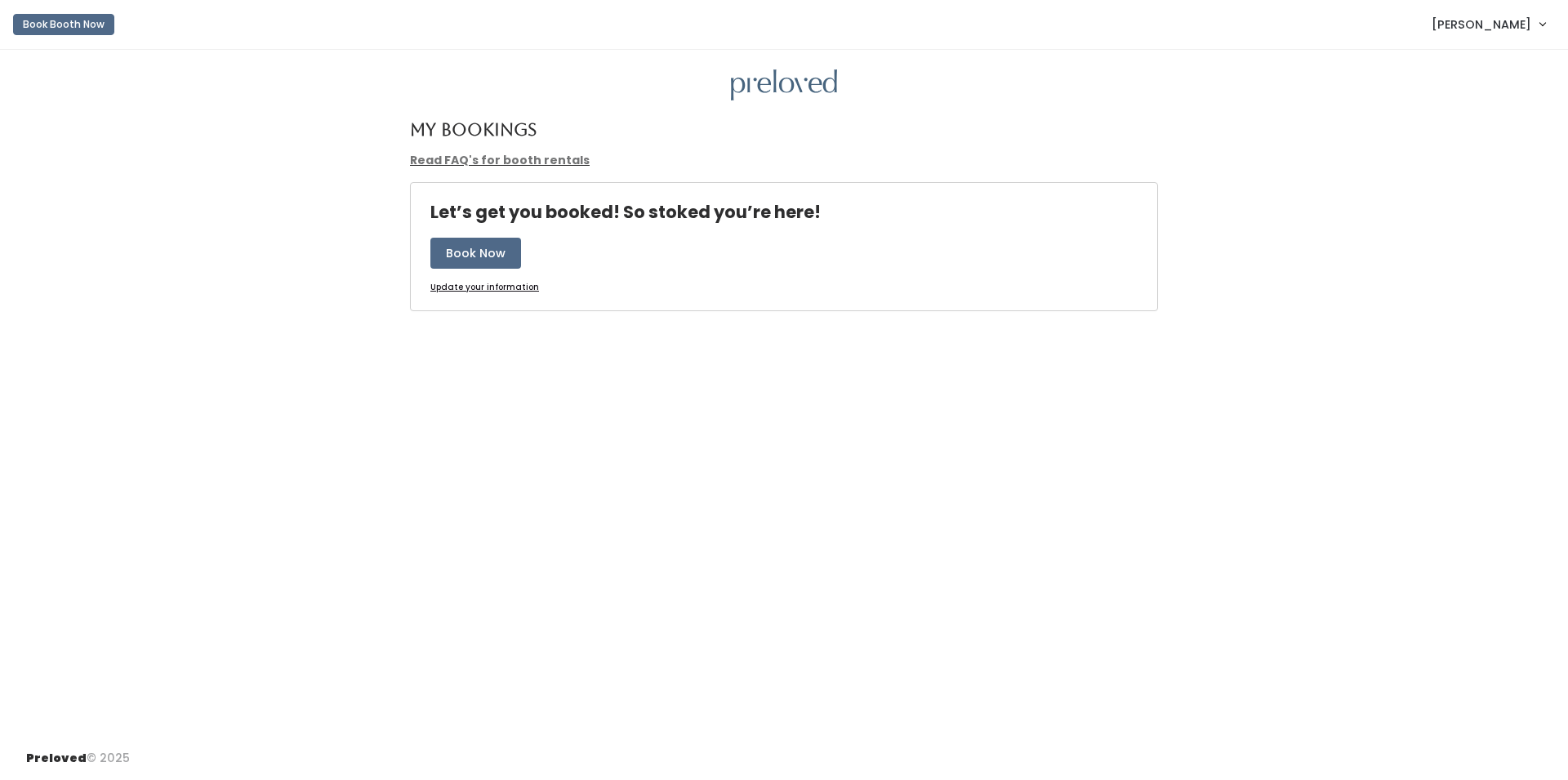
click at [485, 288] on u "Update your information" at bounding box center [485, 287] width 109 height 12
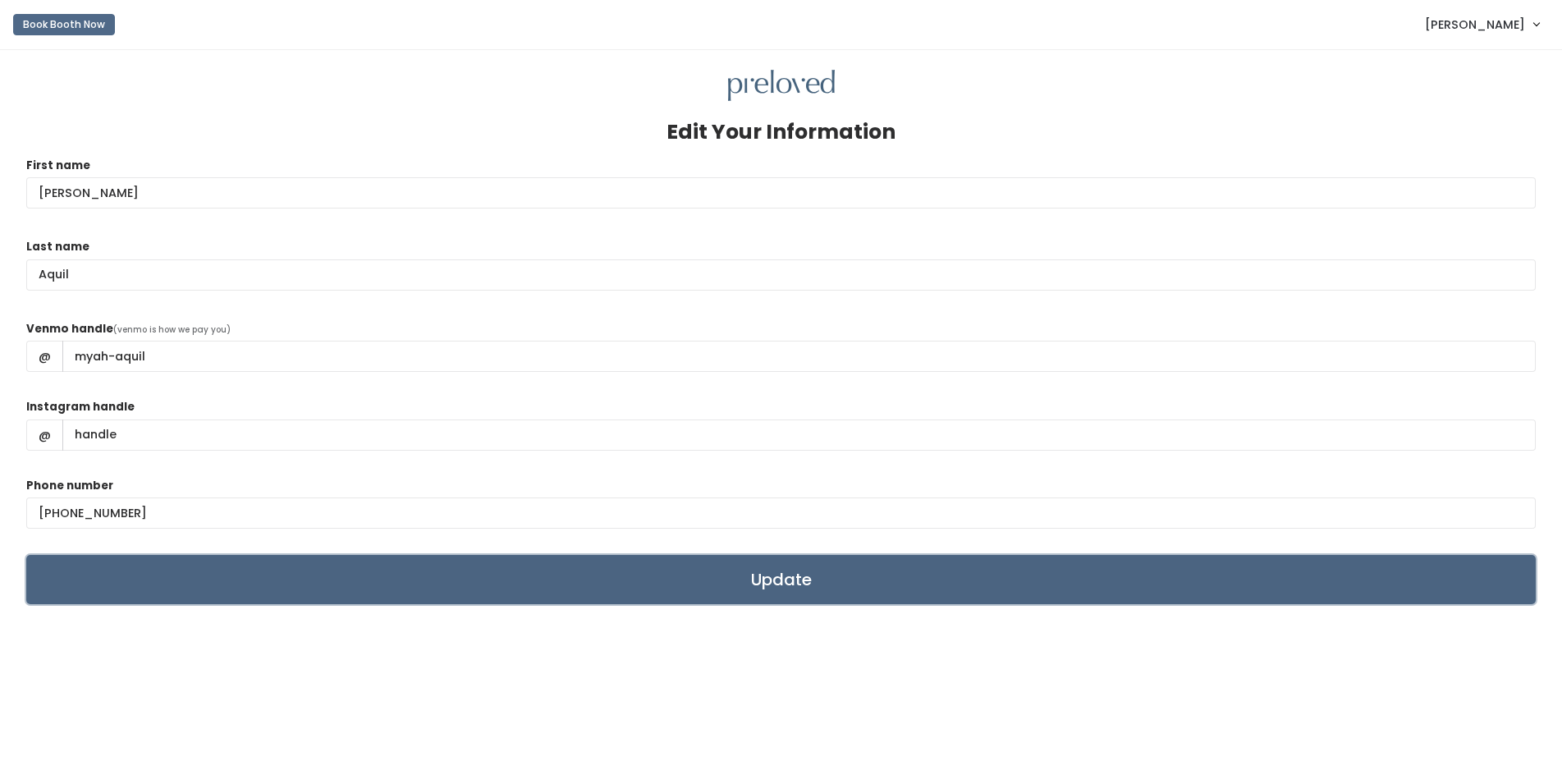
click at [785, 572] on input "Update" at bounding box center [781, 579] width 1509 height 49
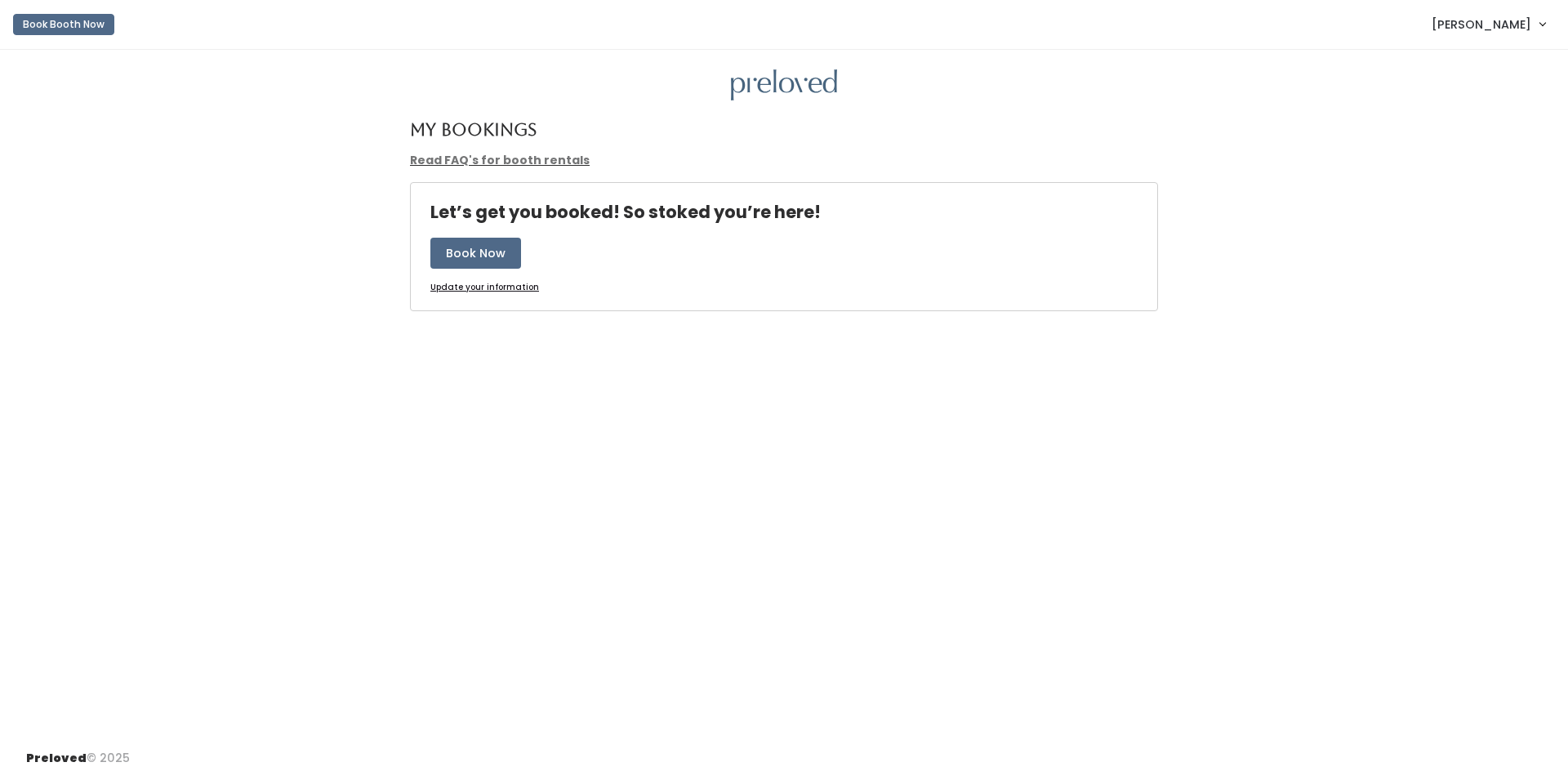
click at [1483, 17] on span "[PERSON_NAME]" at bounding box center [1482, 24] width 99 height 18
click at [1486, 58] on link "My bookings" at bounding box center [1488, 64] width 146 height 30
click at [1489, 23] on span "[PERSON_NAME]" at bounding box center [1482, 24] width 99 height 18
click at [1471, 59] on link "My bookings" at bounding box center [1488, 64] width 146 height 30
